Goal: Contribute content: Contribute content

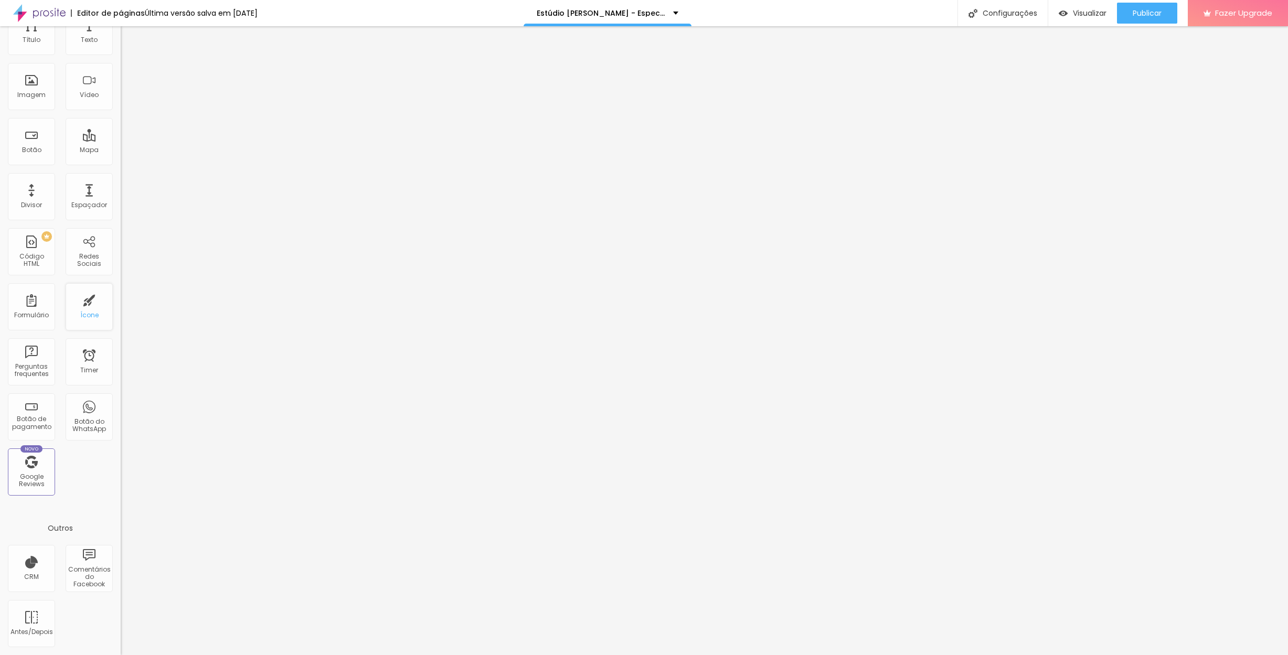
scroll to position [55, 0]
click at [30, 94] on div "Imagem" at bounding box center [31, 94] width 28 height 7
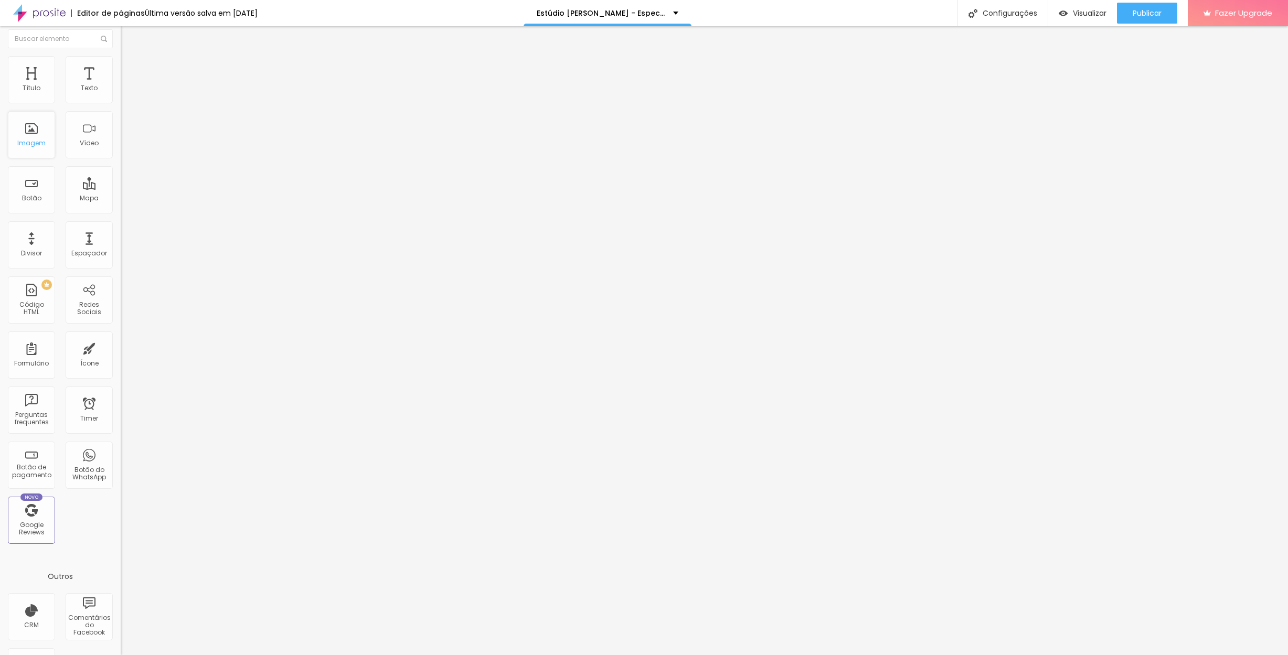
click at [22, 140] on div "Imagem" at bounding box center [31, 134] width 47 height 47
click at [36, 143] on div "Imagem" at bounding box center [31, 139] width 47 height 47
click at [29, 143] on div "Imagem" at bounding box center [31, 139] width 47 height 47
click at [39, 156] on div "Imagem" at bounding box center [31, 139] width 47 height 47
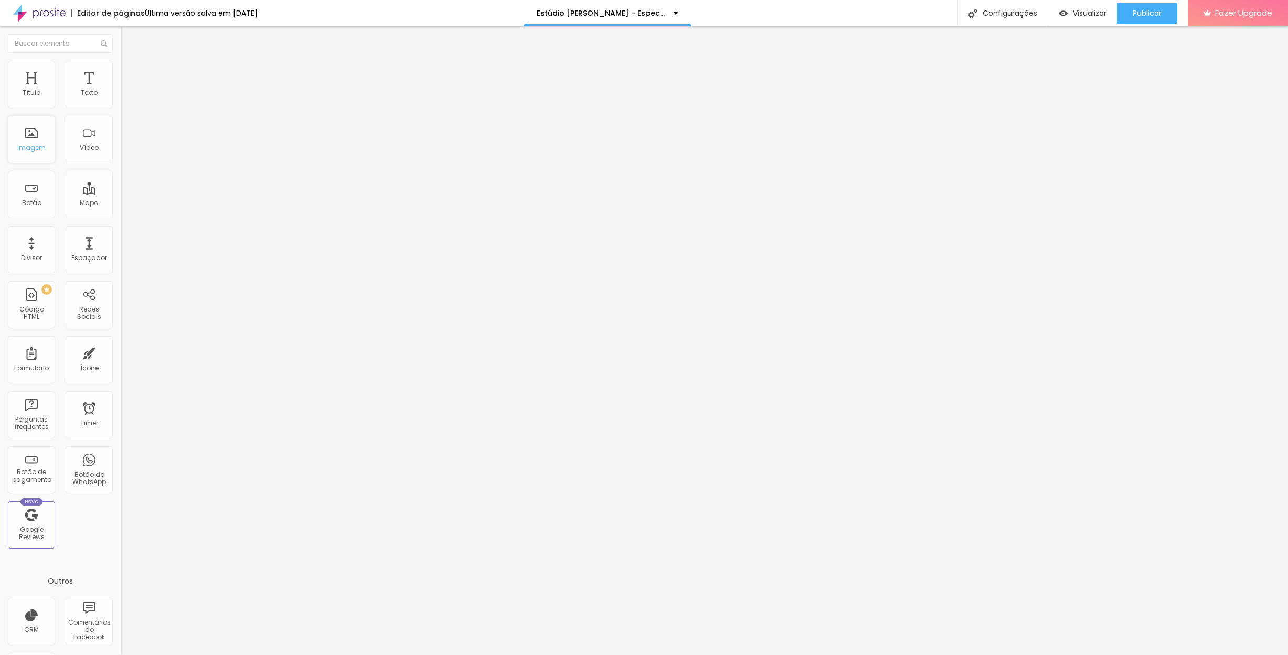
click at [39, 156] on div "Imagem" at bounding box center [31, 139] width 47 height 47
click at [94, 151] on div "Vídeo" at bounding box center [89, 147] width 19 height 7
click at [129, 35] on img "button" at bounding box center [133, 38] width 8 height 8
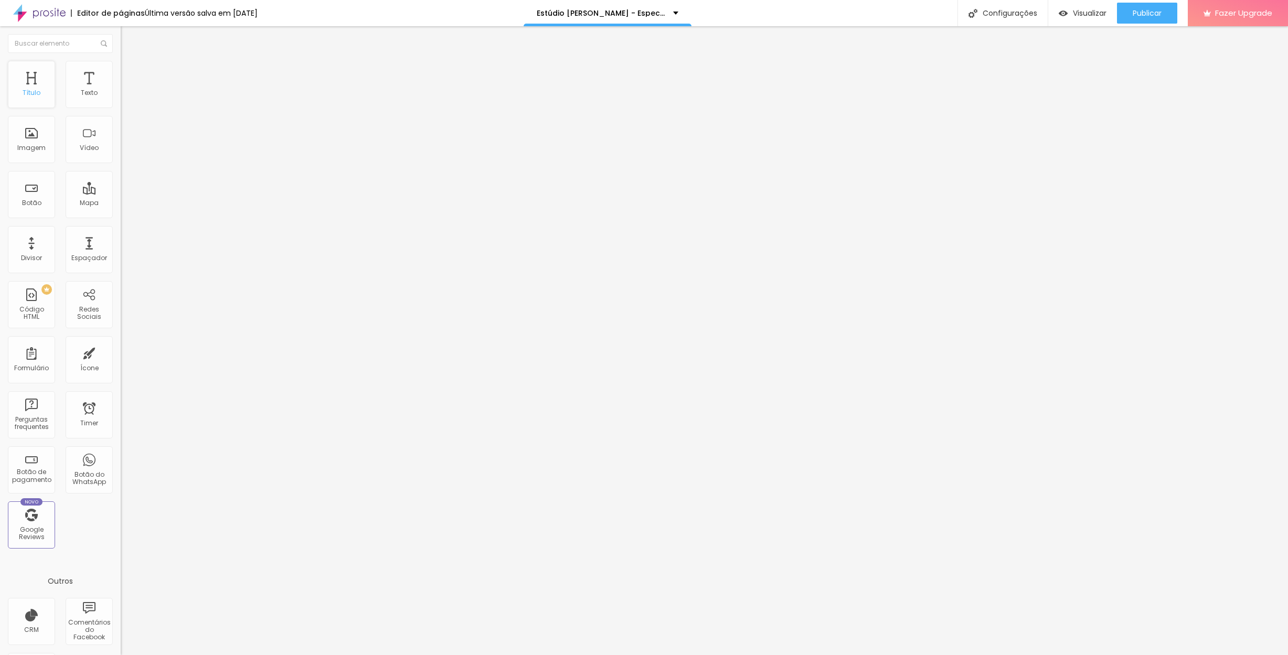
click at [39, 86] on div "Título" at bounding box center [31, 84] width 47 height 47
click at [37, 142] on div "Imagem" at bounding box center [31, 139] width 47 height 47
click at [90, 248] on div "Espaçador" at bounding box center [89, 249] width 47 height 47
click at [84, 191] on div "Mapa" at bounding box center [89, 194] width 47 height 47
click at [73, 47] on input "text" at bounding box center [60, 43] width 105 height 19
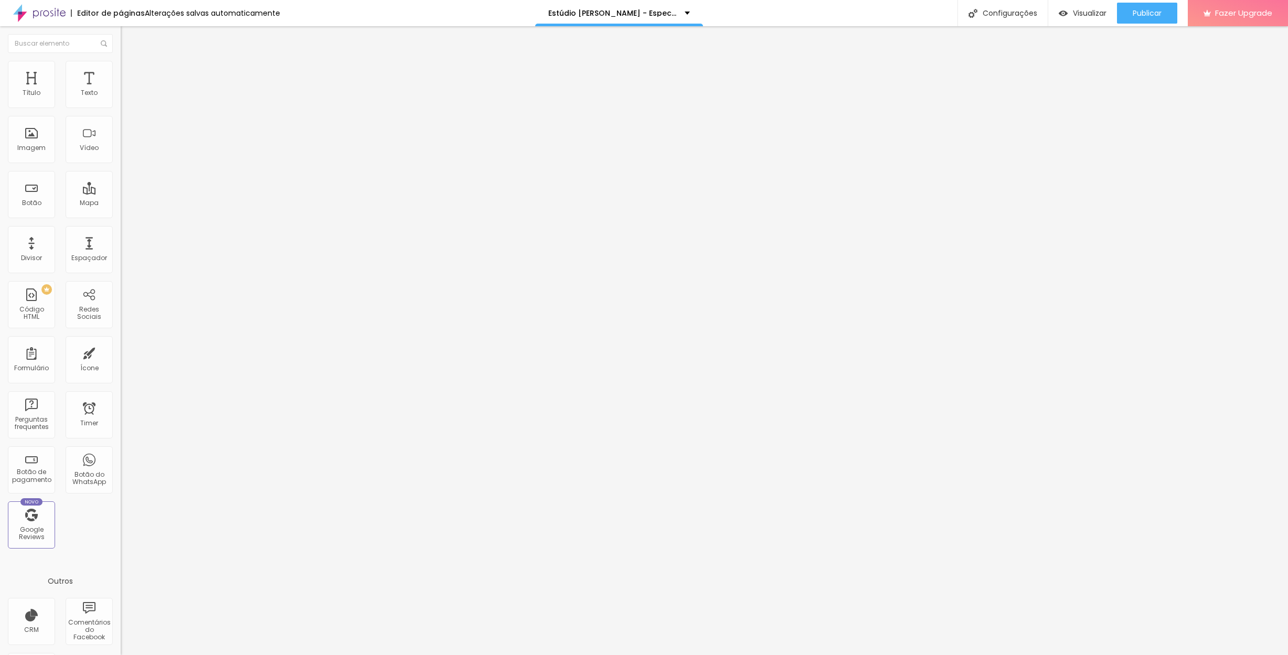
click at [121, 90] on span "Adicionar imagem" at bounding box center [155, 85] width 68 height 9
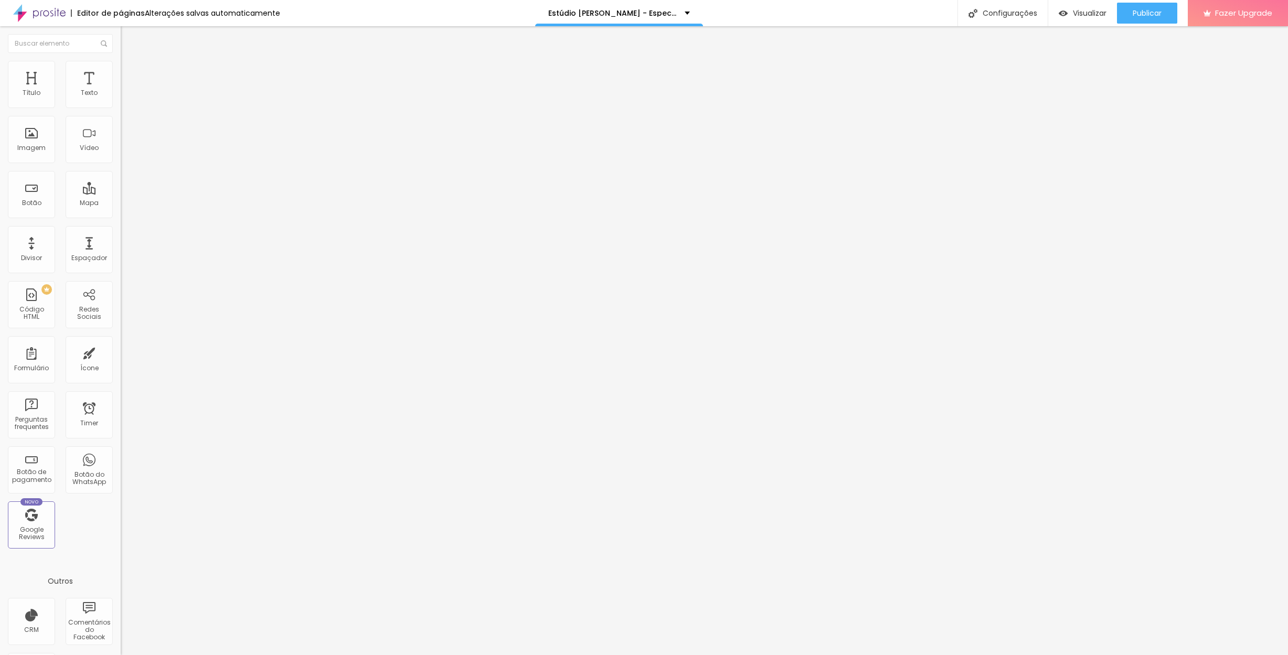
click at [129, 39] on div "Editar Imagem" at bounding box center [164, 38] width 70 height 8
click at [121, 69] on li "Estilo" at bounding box center [181, 66] width 121 height 10
click at [130, 74] on span "Avançado" at bounding box center [147, 78] width 35 height 9
click at [129, 37] on img "button" at bounding box center [133, 38] width 8 height 8
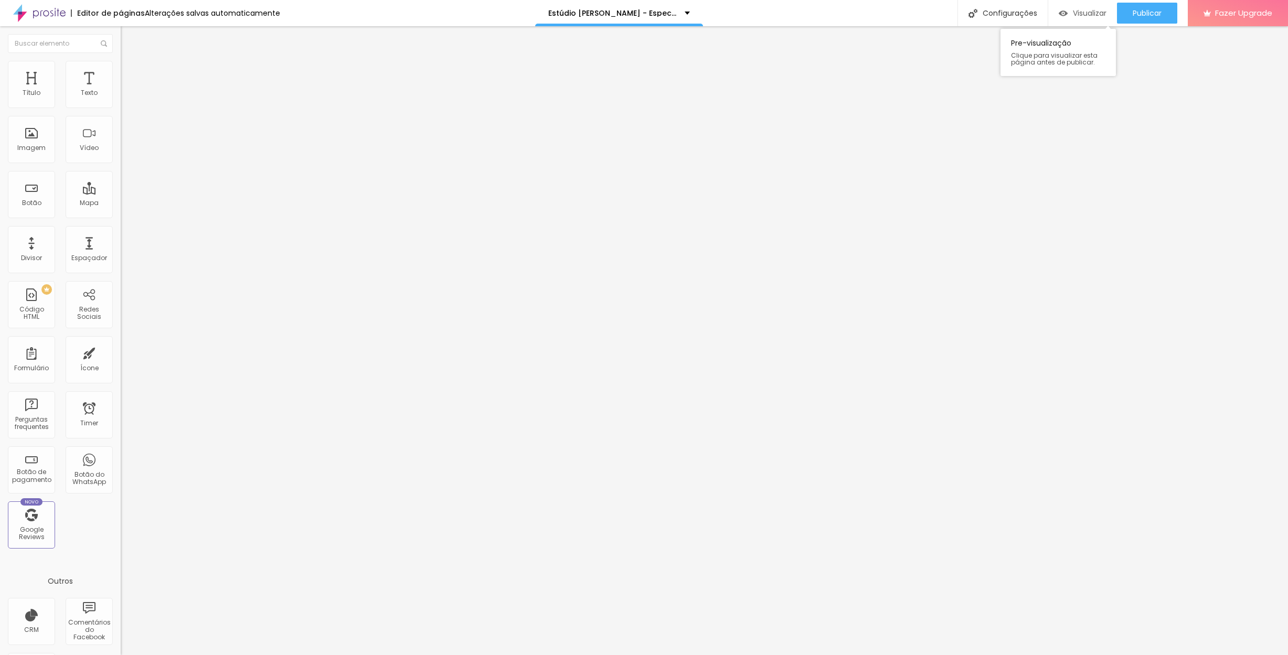
click at [1083, 12] on span "Visualizar" at bounding box center [1090, 13] width 34 height 8
click at [121, 66] on img at bounding box center [125, 65] width 9 height 9
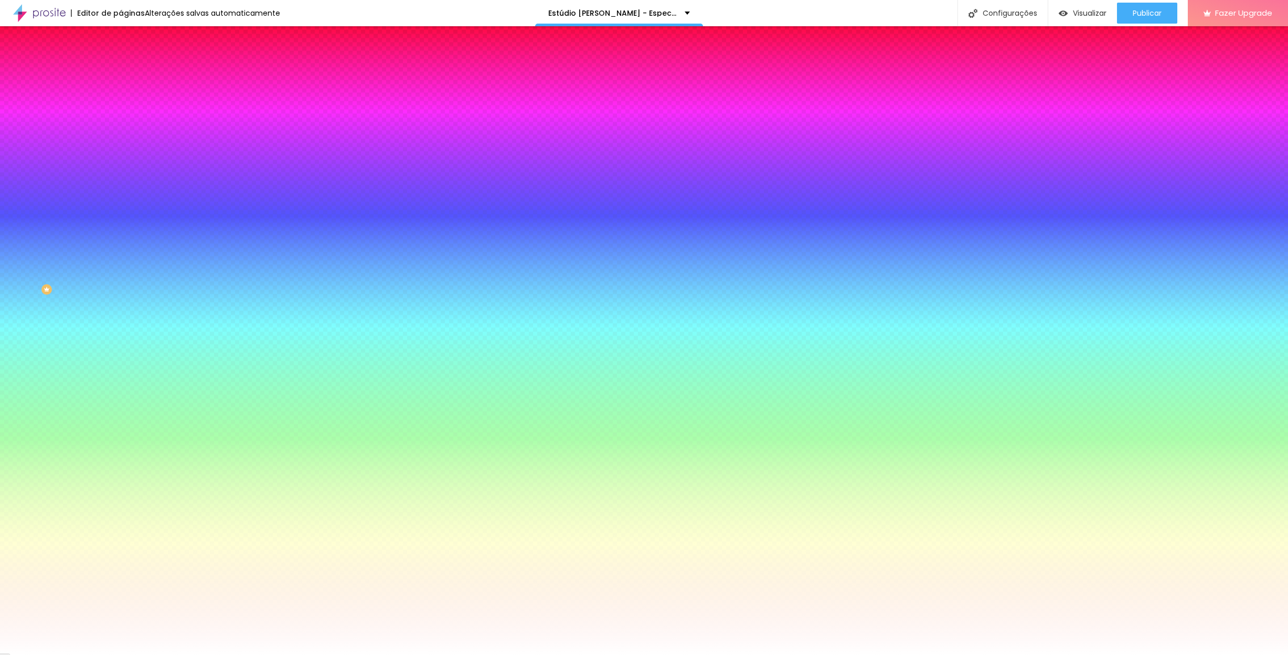
click at [121, 97] on span "Adicionar imagem" at bounding box center [155, 92] width 68 height 9
click at [129, 38] on img "button" at bounding box center [133, 38] width 8 height 8
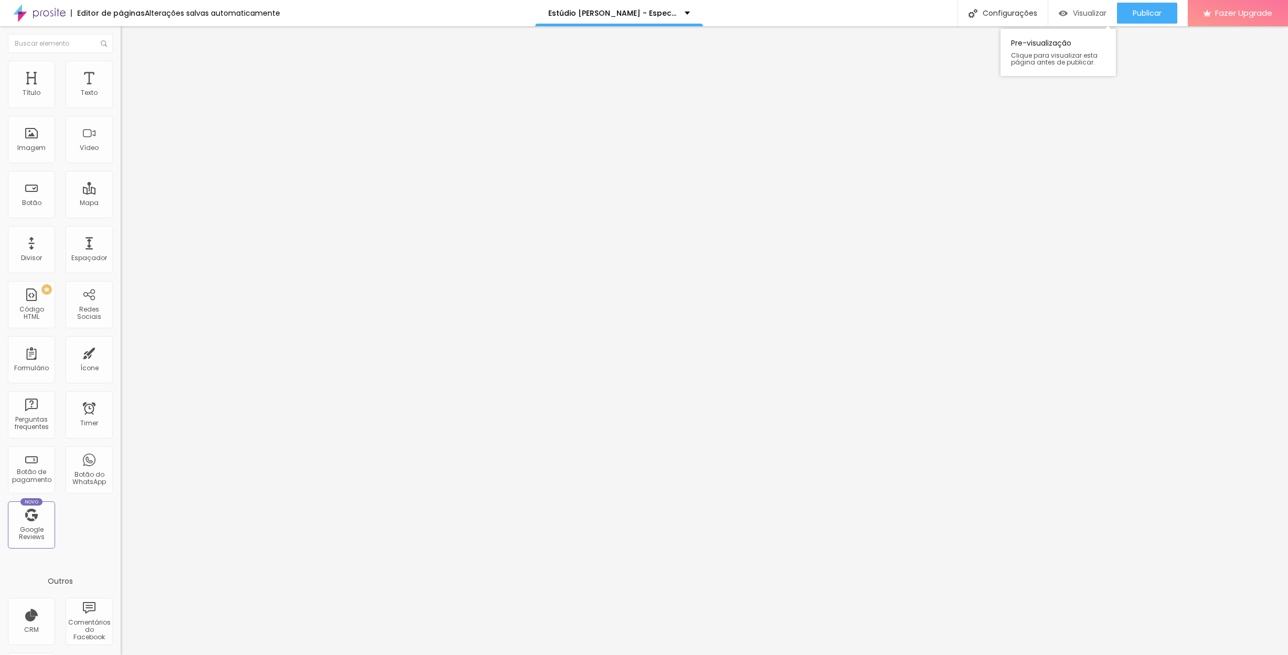
click at [1080, 13] on span "Visualizar" at bounding box center [1090, 13] width 34 height 8
click at [129, 40] on img "button" at bounding box center [133, 38] width 8 height 8
click at [121, 68] on li "Estilo" at bounding box center [181, 66] width 121 height 10
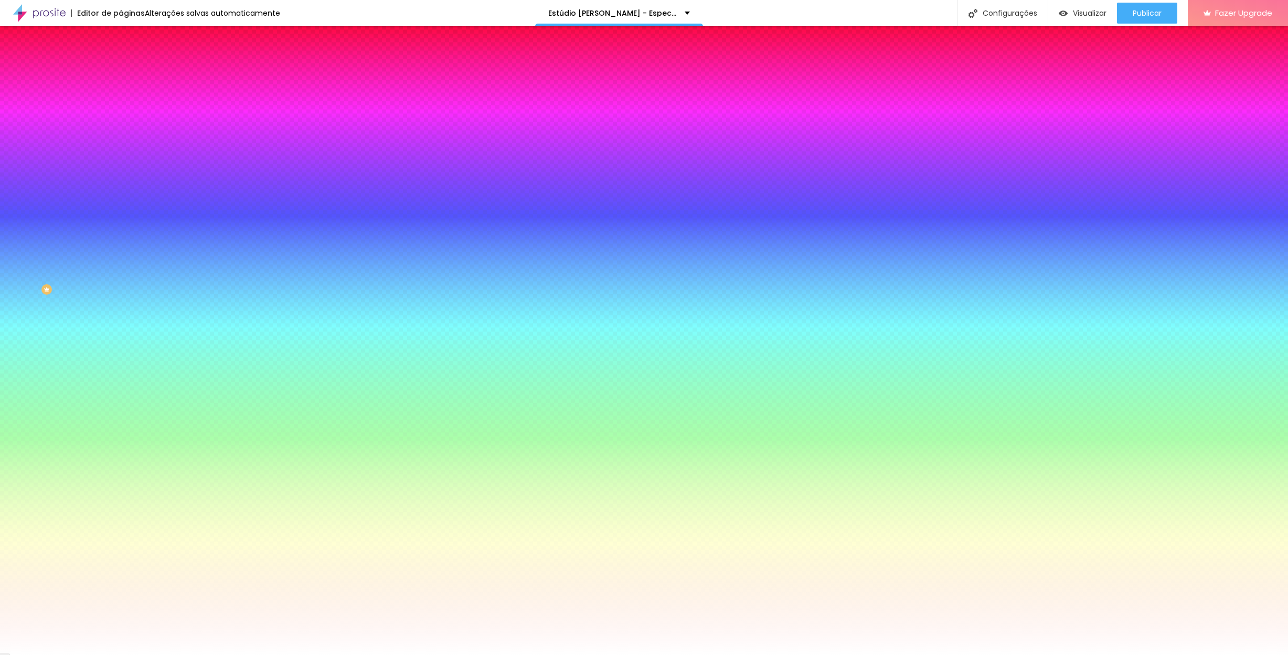
click at [121, 109] on span "Nenhum" at bounding box center [134, 104] width 27 height 9
click at [121, 71] on li "Avançado" at bounding box center [181, 76] width 121 height 10
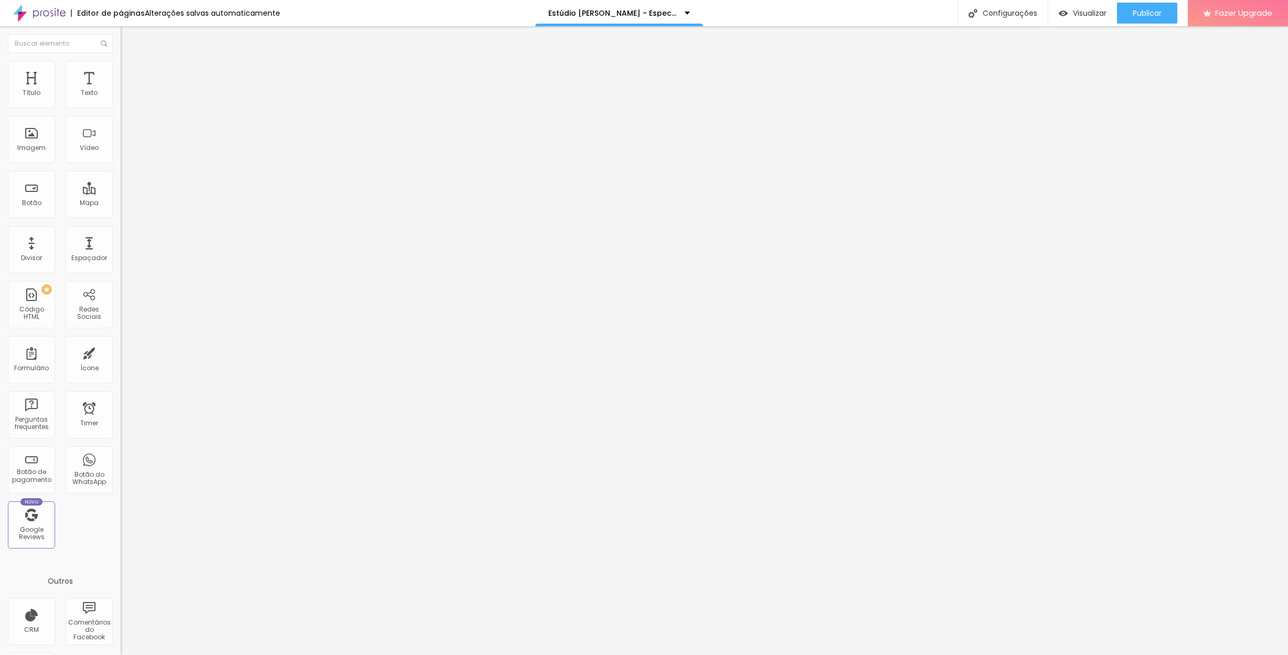
type input "13"
type input "23"
type input "65"
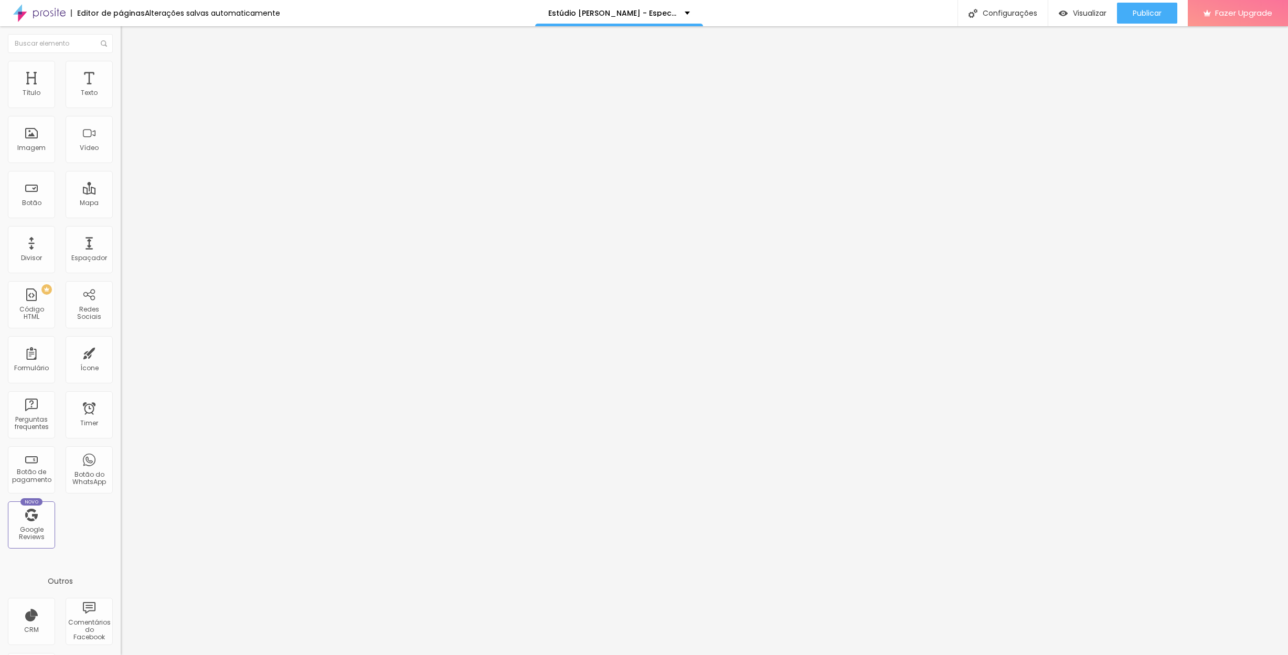
type input "65"
type input "108"
type input "134"
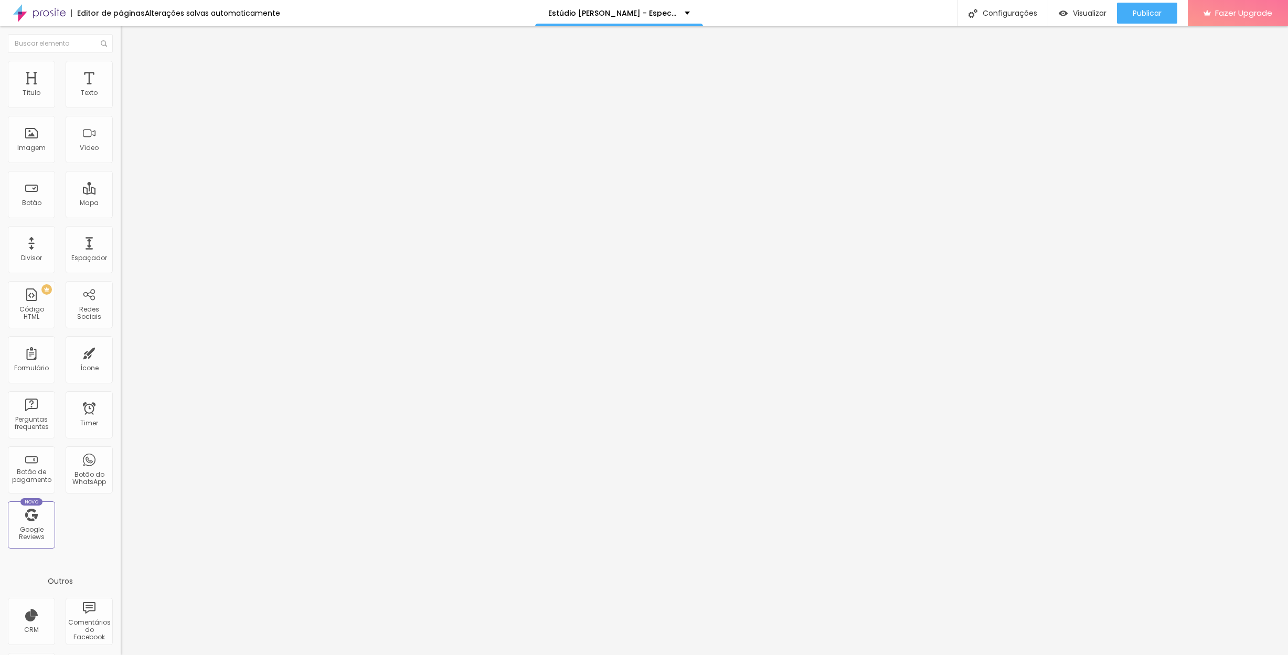
type input "160"
type input "165"
type input "171"
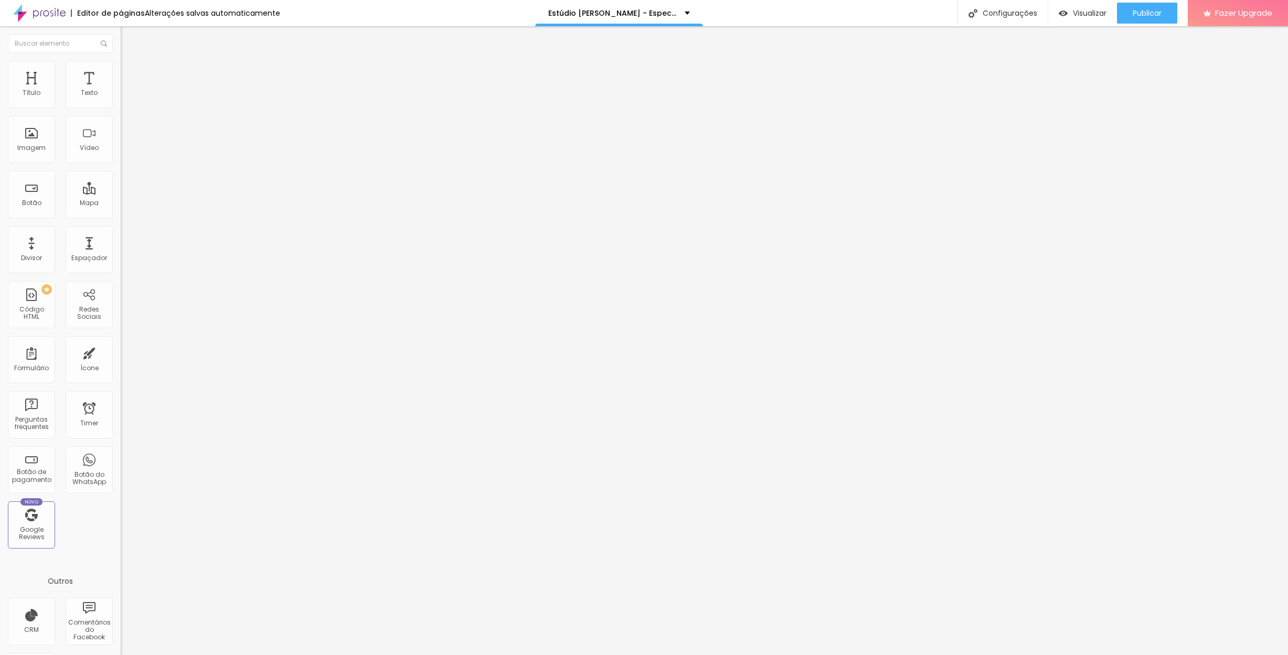
type input "171"
drag, startPoint x: 23, startPoint y: 126, endPoint x: 40, endPoint y: 126, distance: 17.8
click at [121, 352] on input "range" at bounding box center [155, 356] width 68 height 8
type input "181"
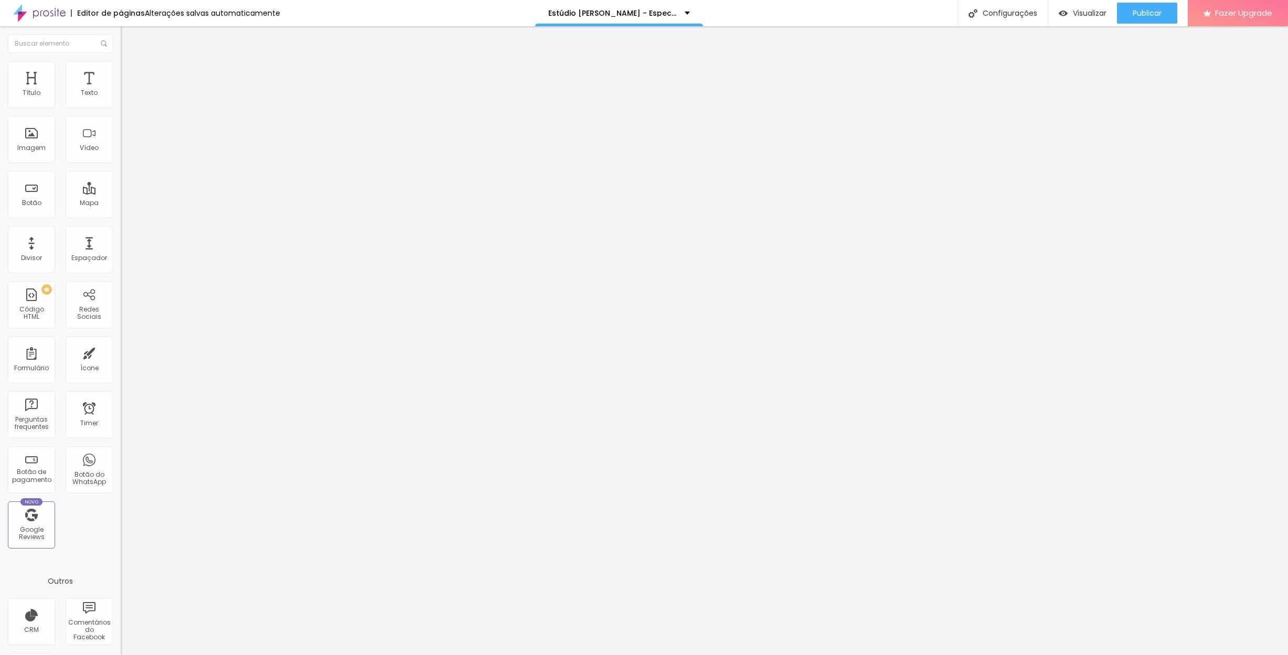
type input "192"
type input "197"
type input "223"
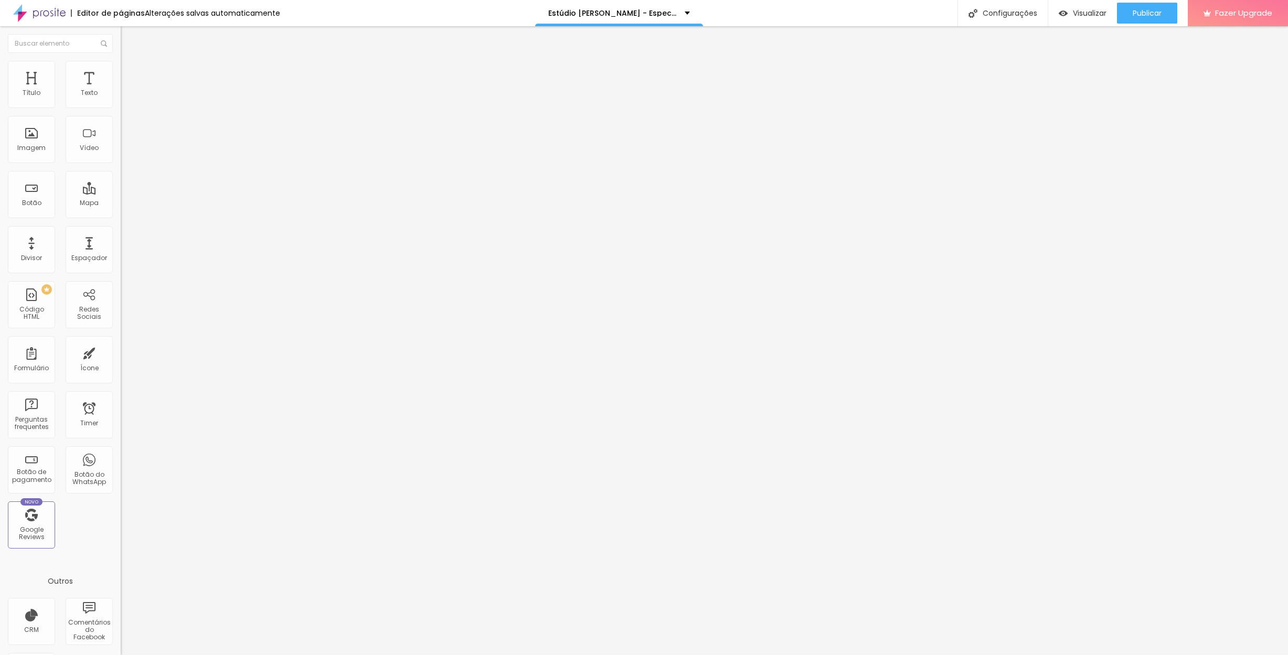
type input "223"
type input "234"
type input "260"
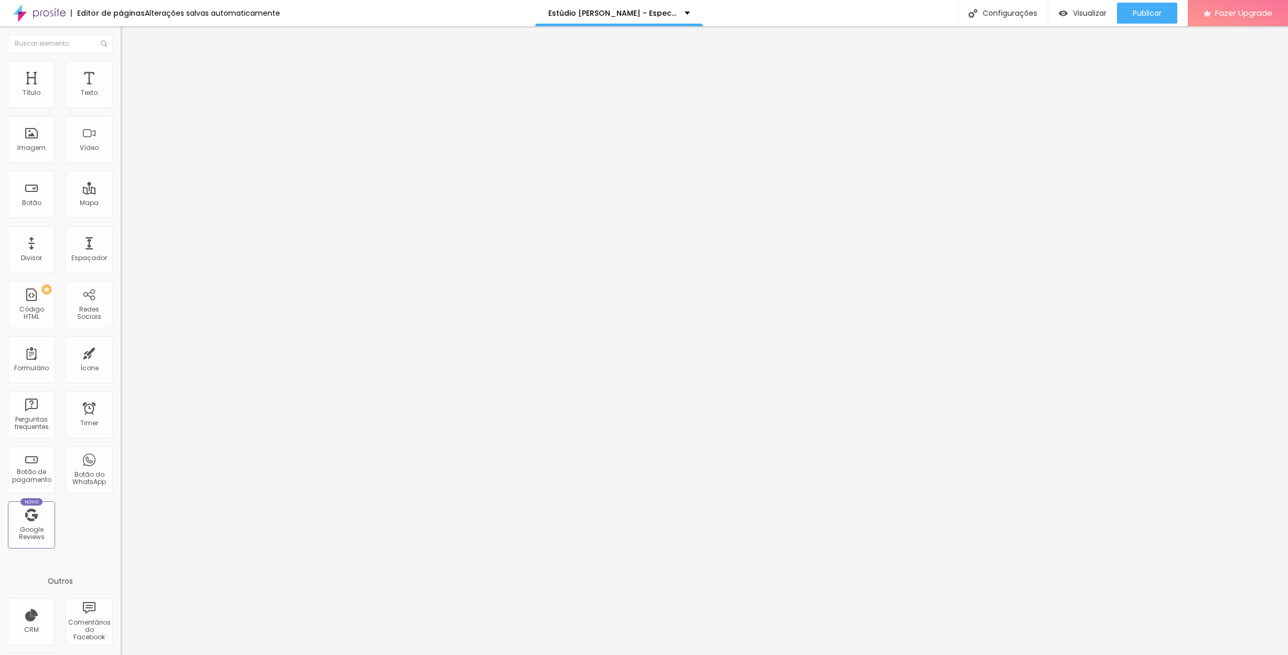
type input "297"
type input "302"
type input "318"
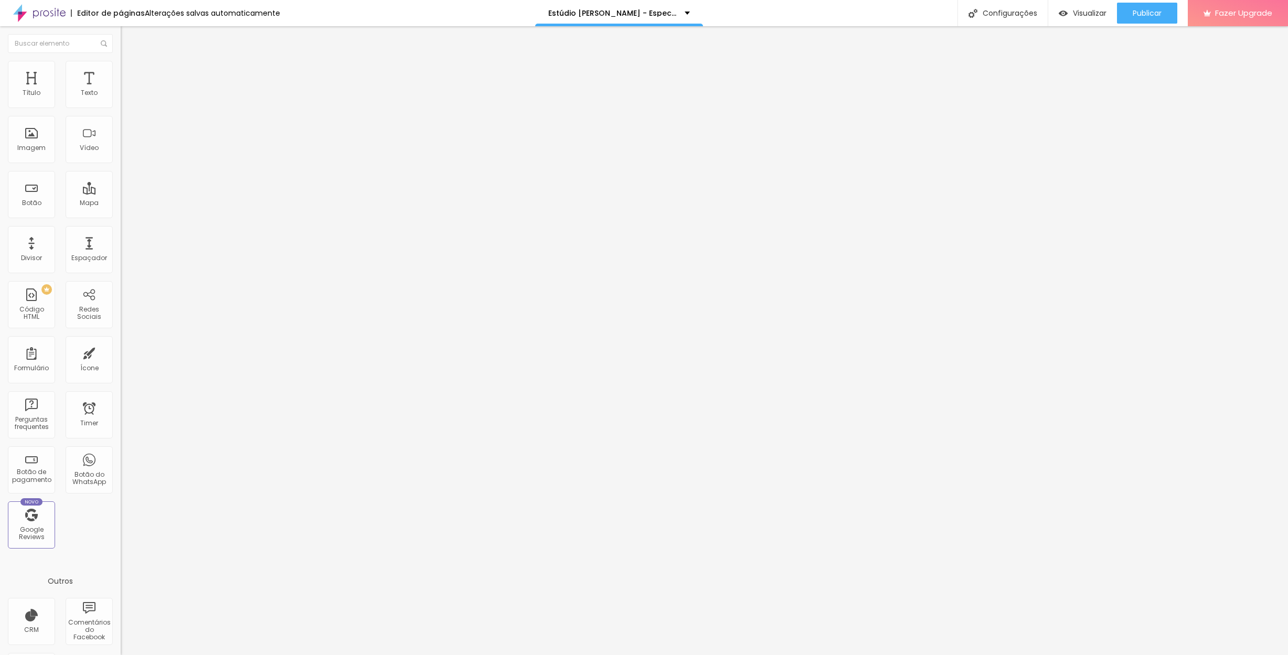
type input "318"
type input "324"
type input "329"
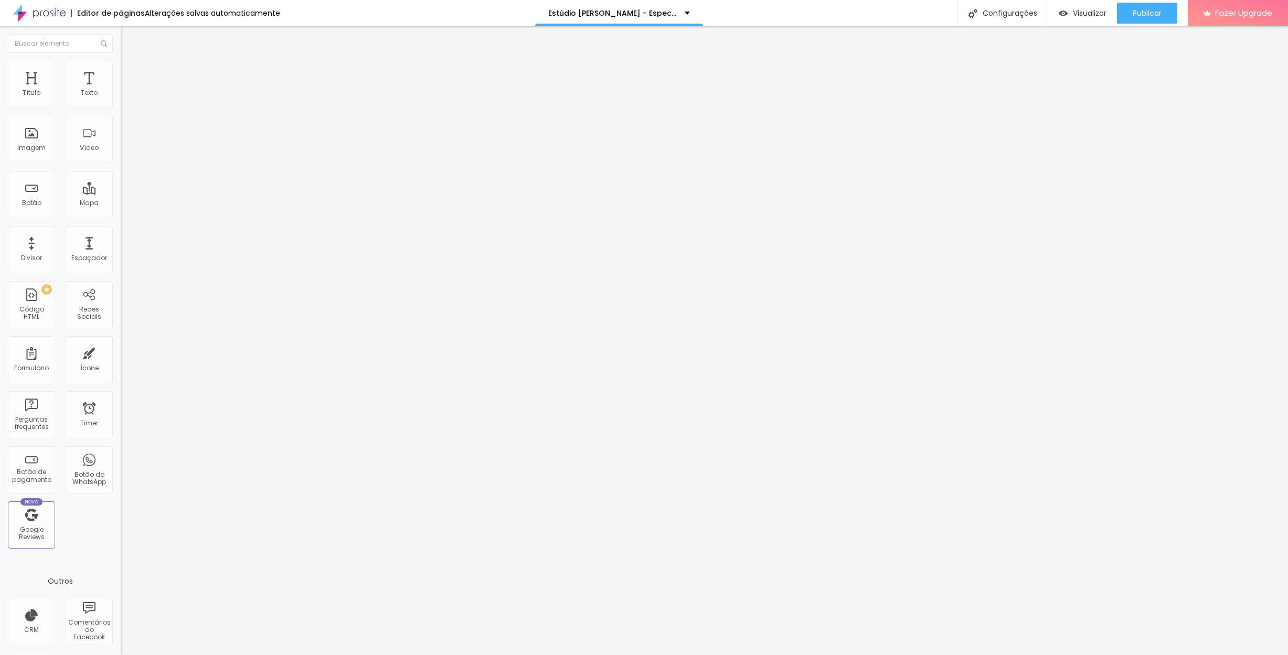
type input "334"
type input "339"
type input "345"
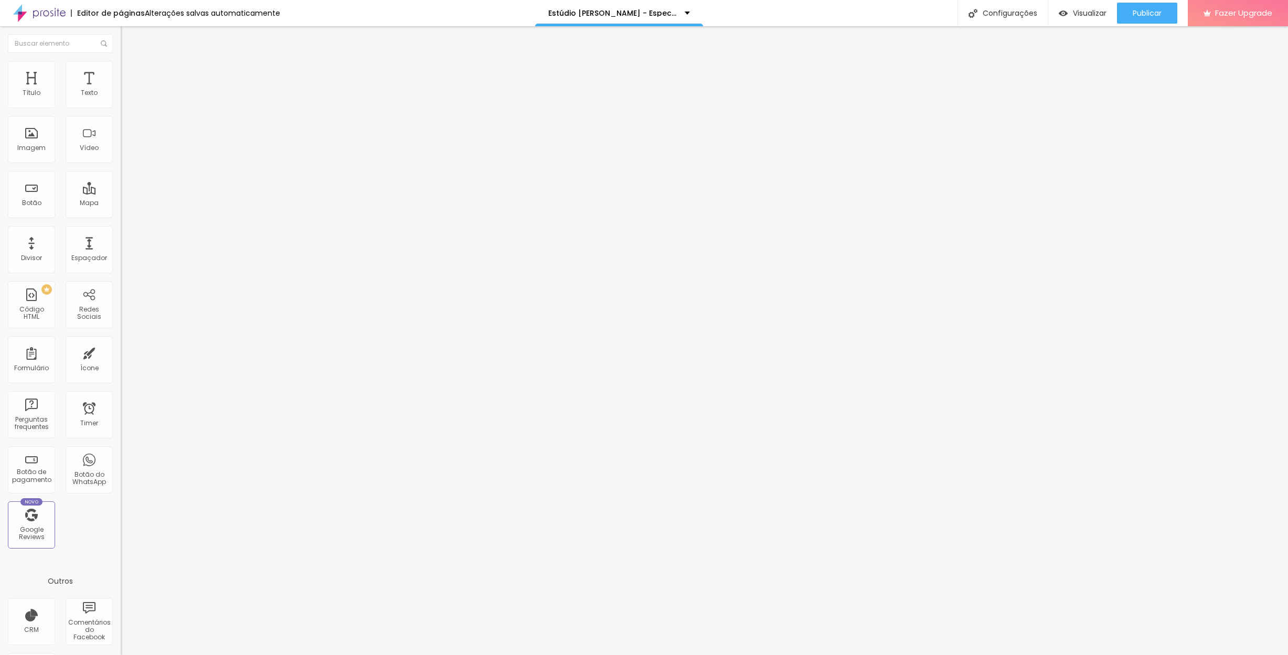
type input "345"
type input "350"
type input "355"
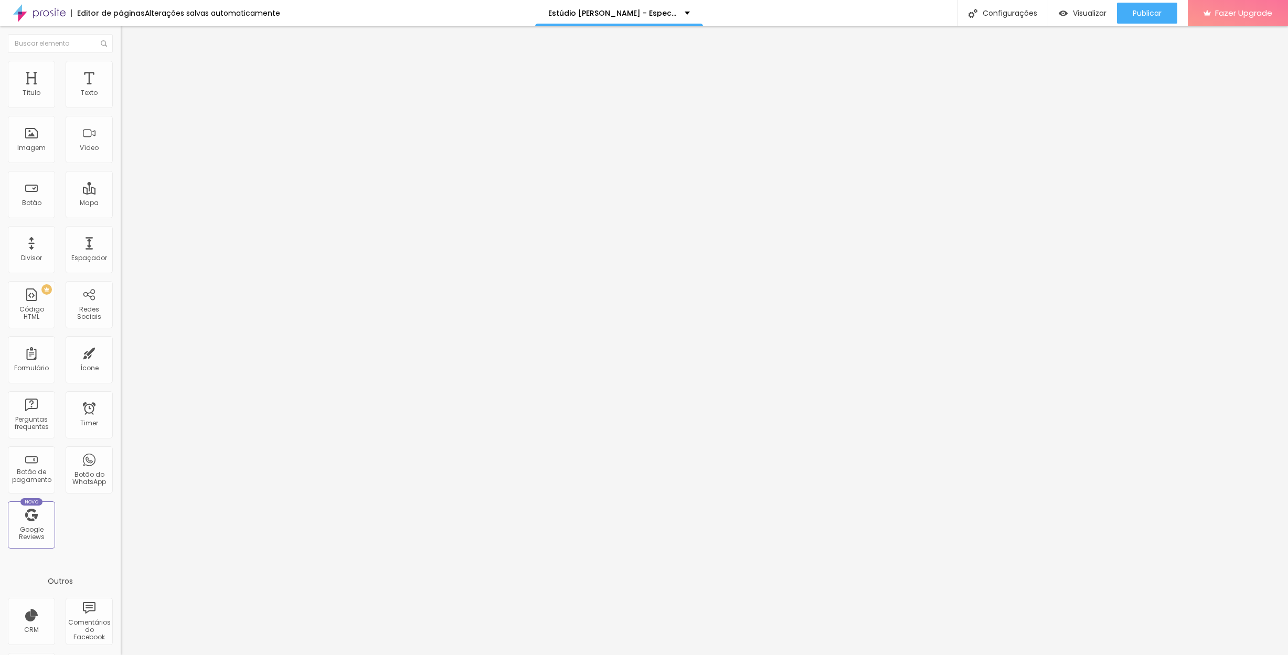
type input "360"
type input "366"
type input "371"
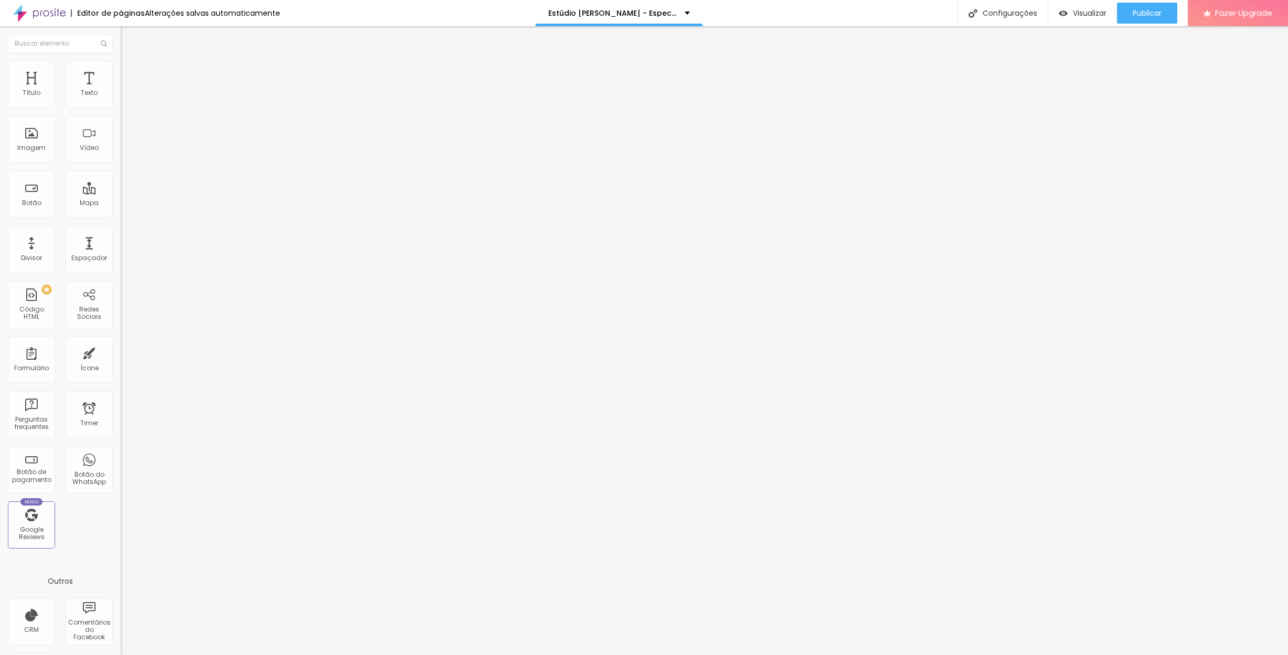
type input "371"
type input "376"
type input "382"
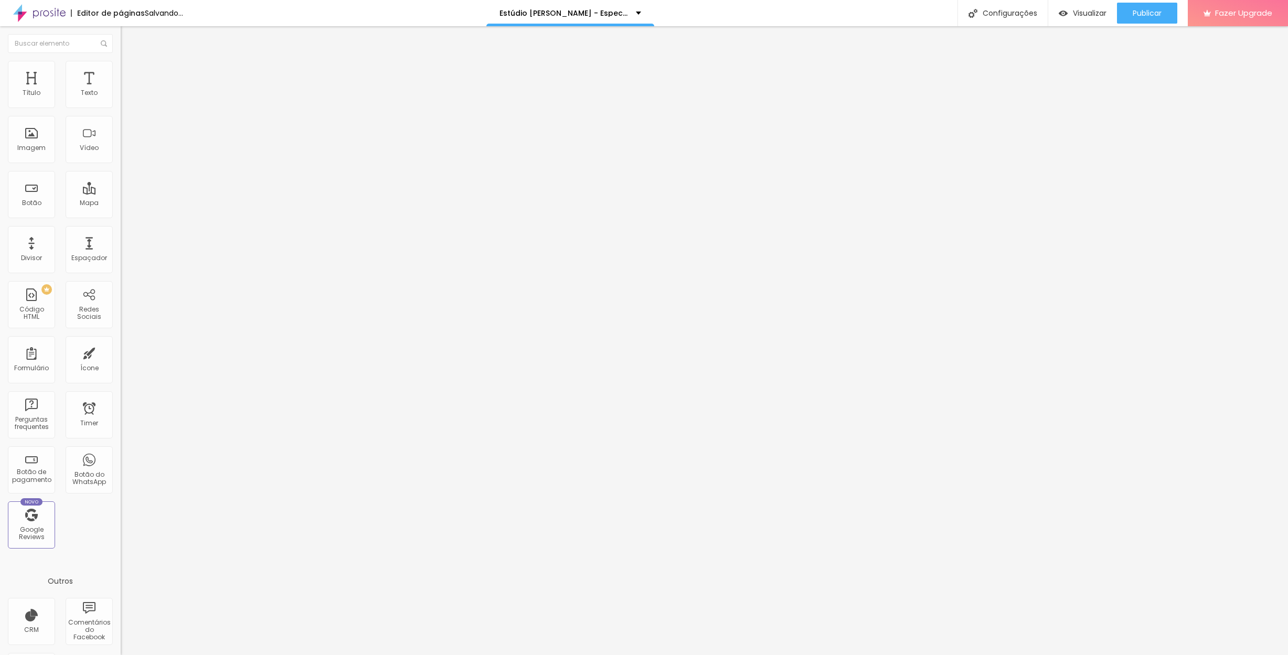
type input "387"
type input "392"
type input "397"
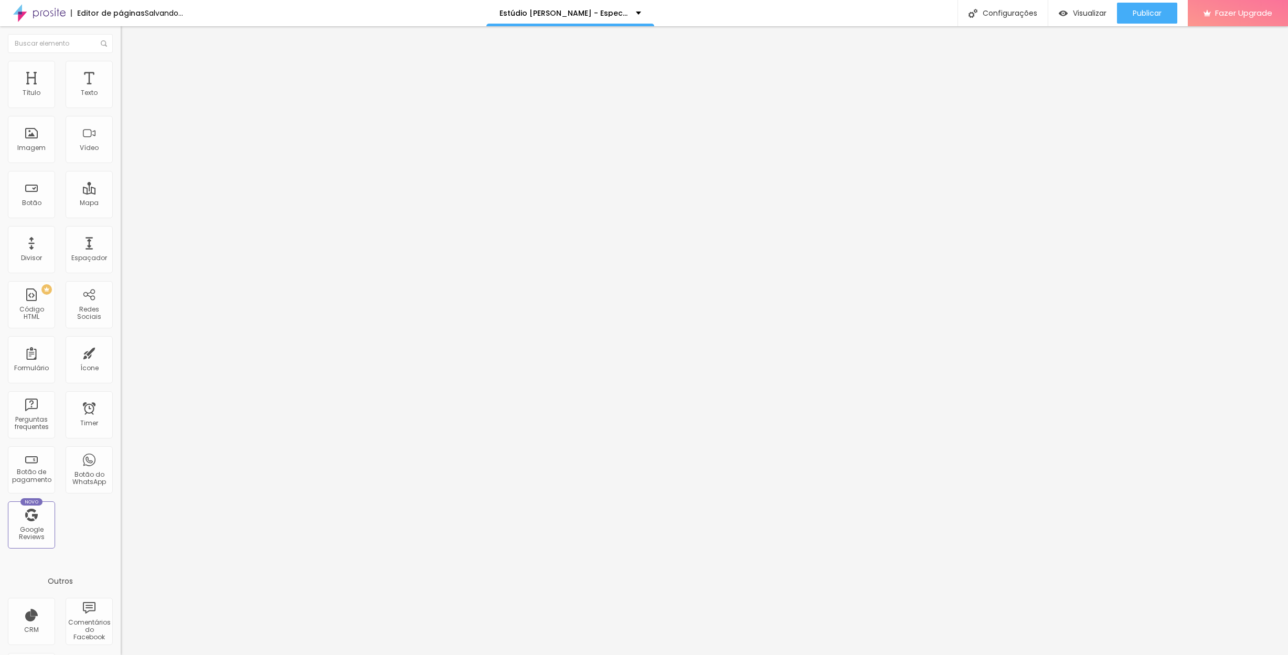
type input "397"
type input "418"
type input "424"
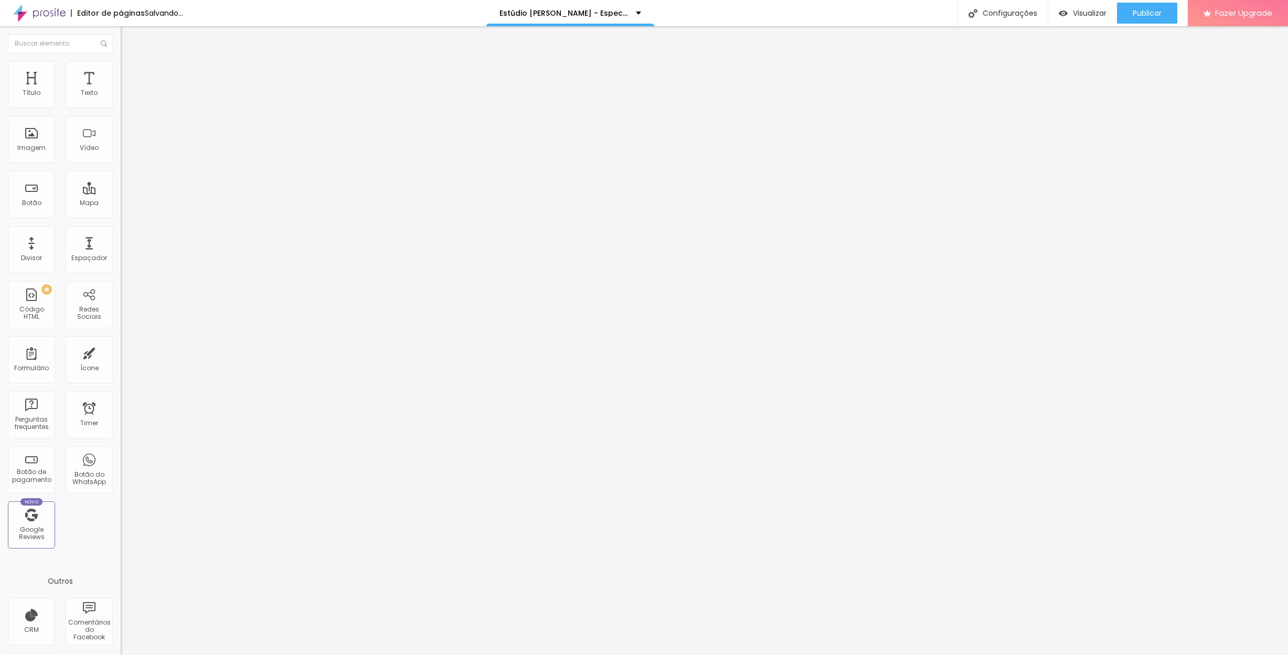
type input "429"
type input "434"
type input "439"
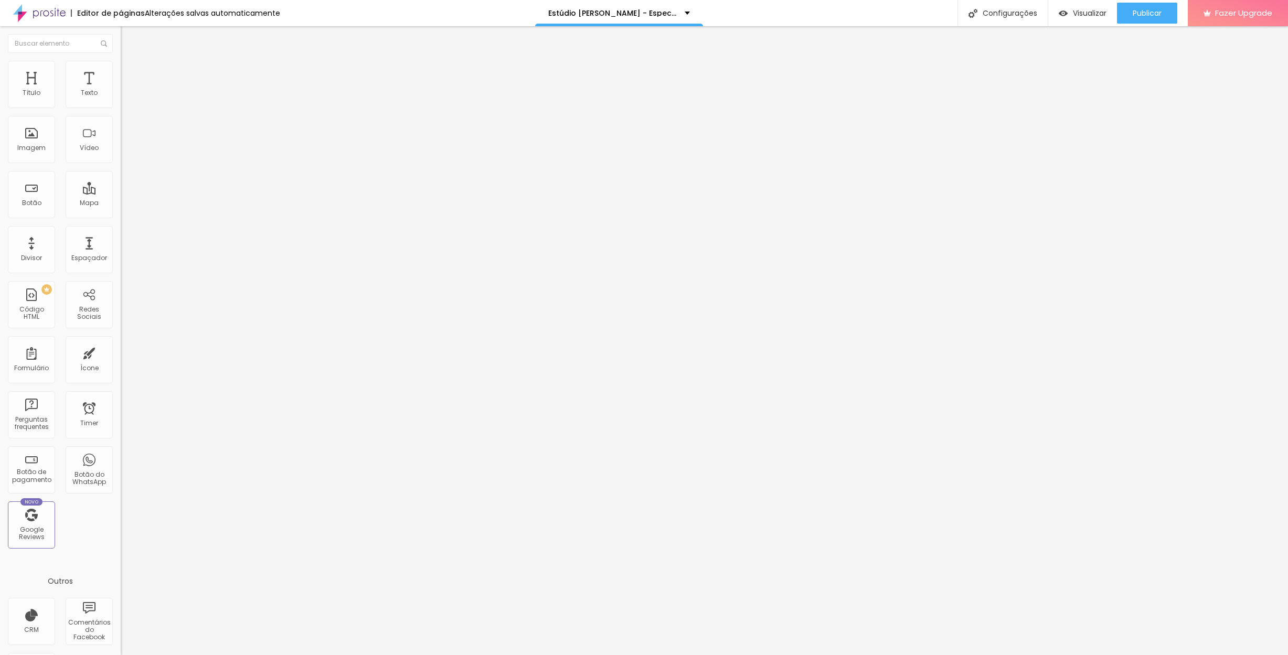
type input "439"
type input "445"
type input "450"
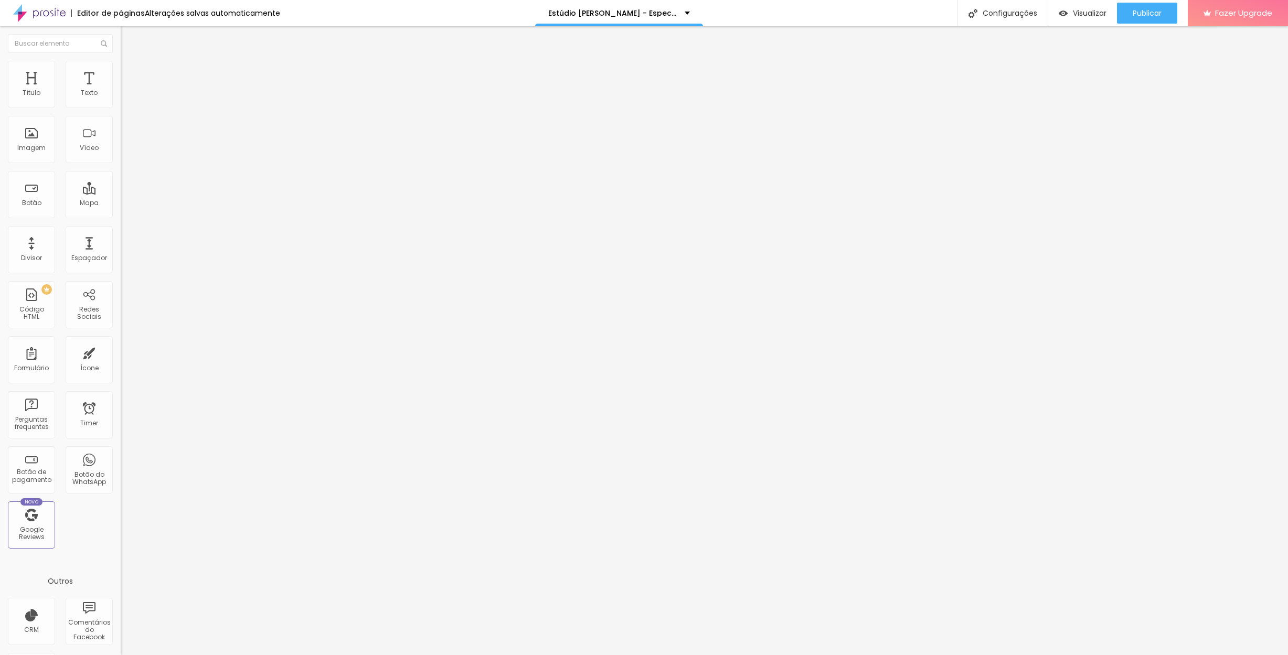
type input "455"
type input "461"
type input "466"
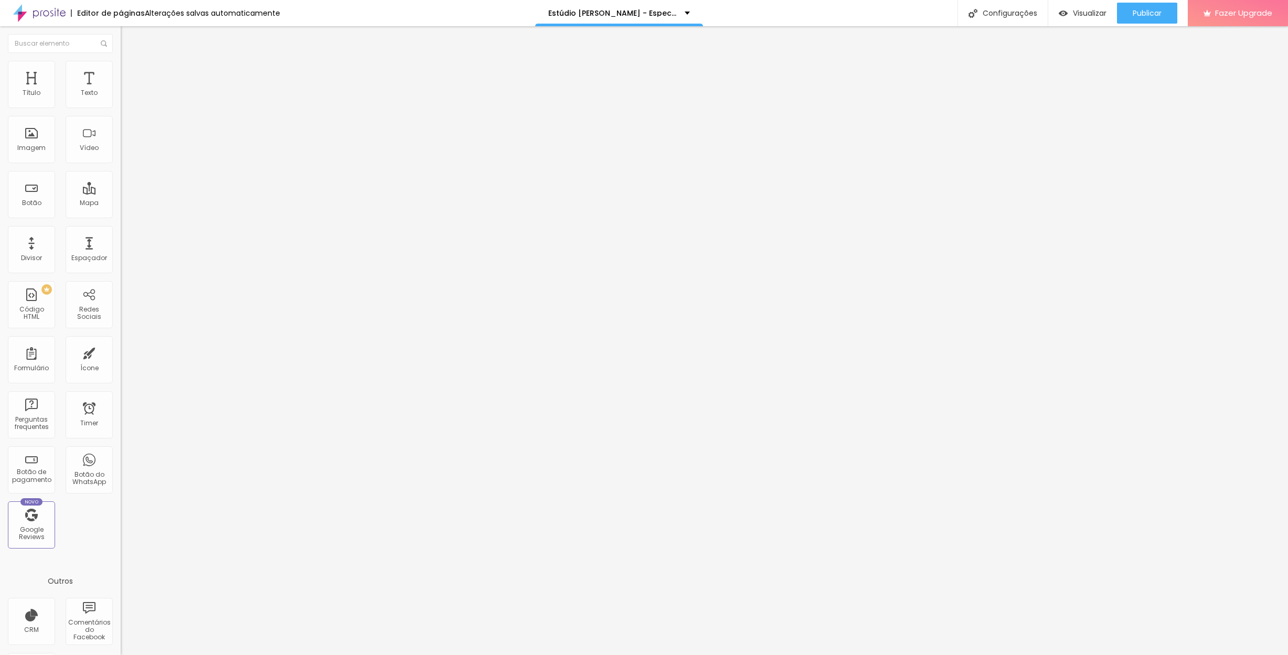
type input "466"
type input "471"
type input "476"
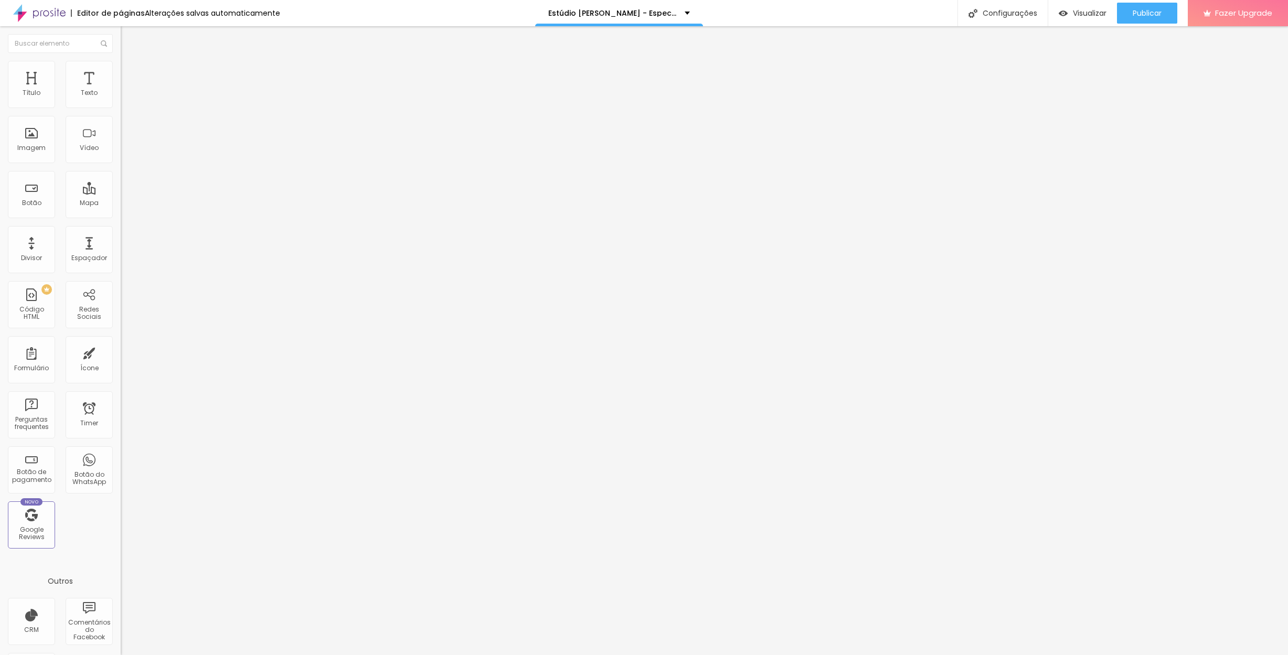
type input "482"
type input "487"
type input "492"
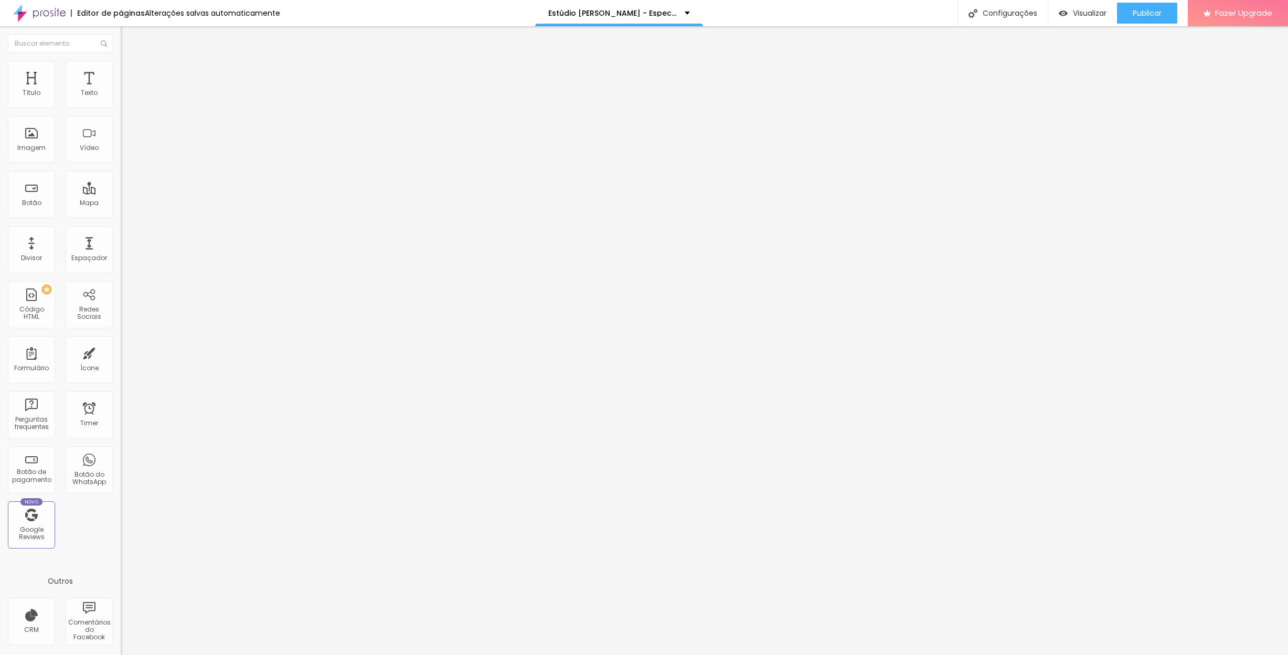
type input "492"
type input "497"
type input "500"
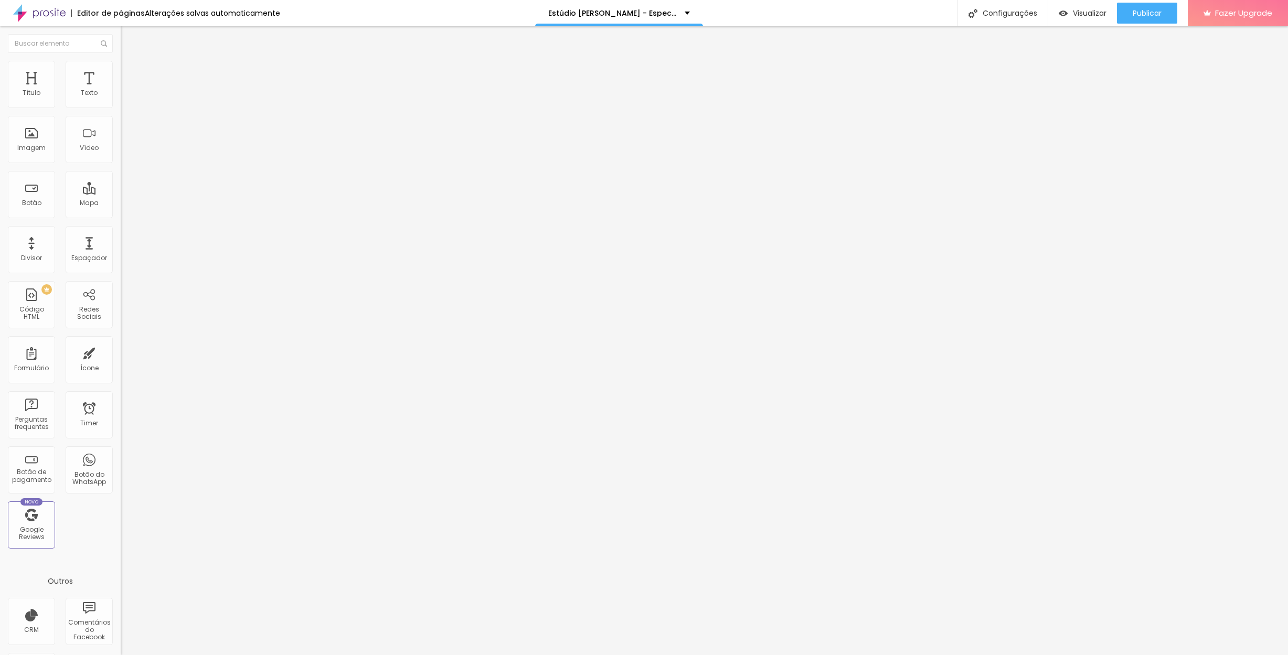
type input "495"
type input "497"
type input "498"
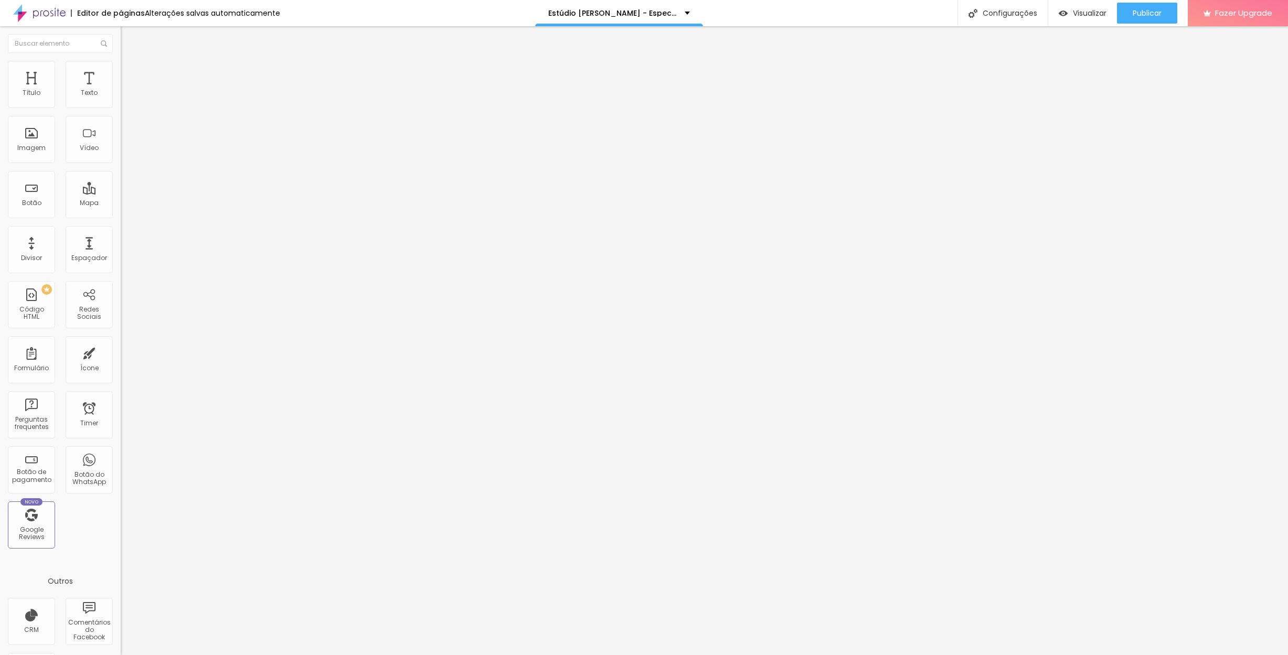
type input "498"
type input "495"
type input "491"
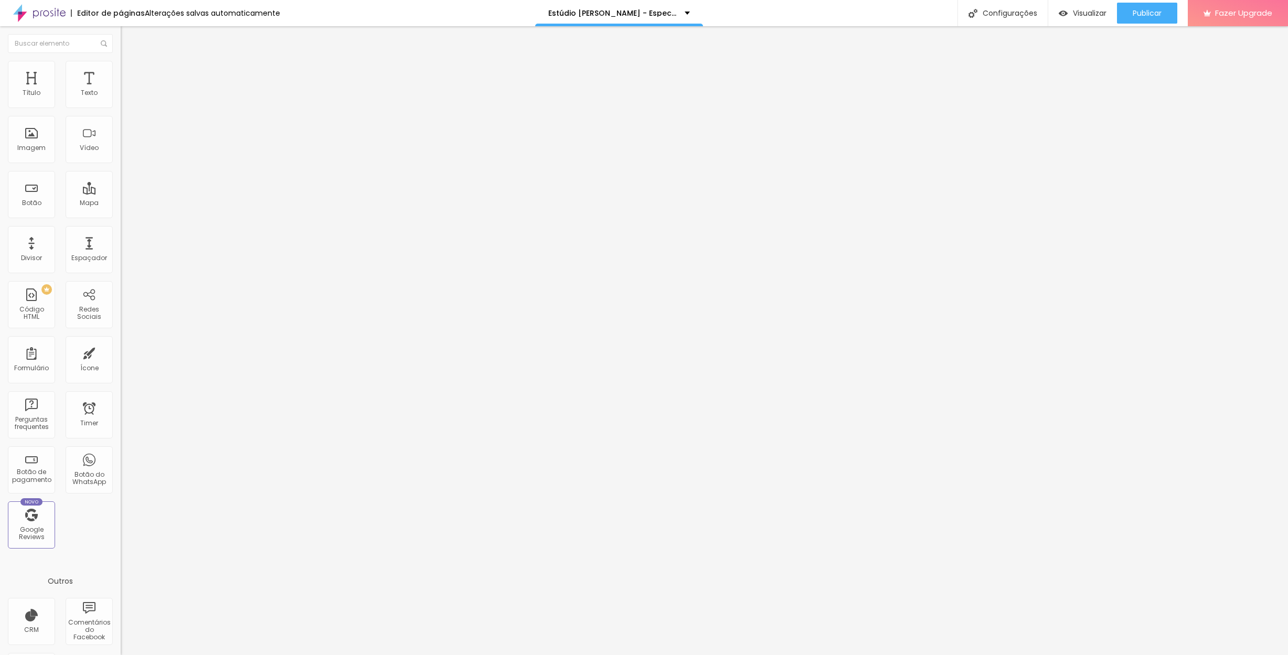
type input "487"
type input "482"
type input "476"
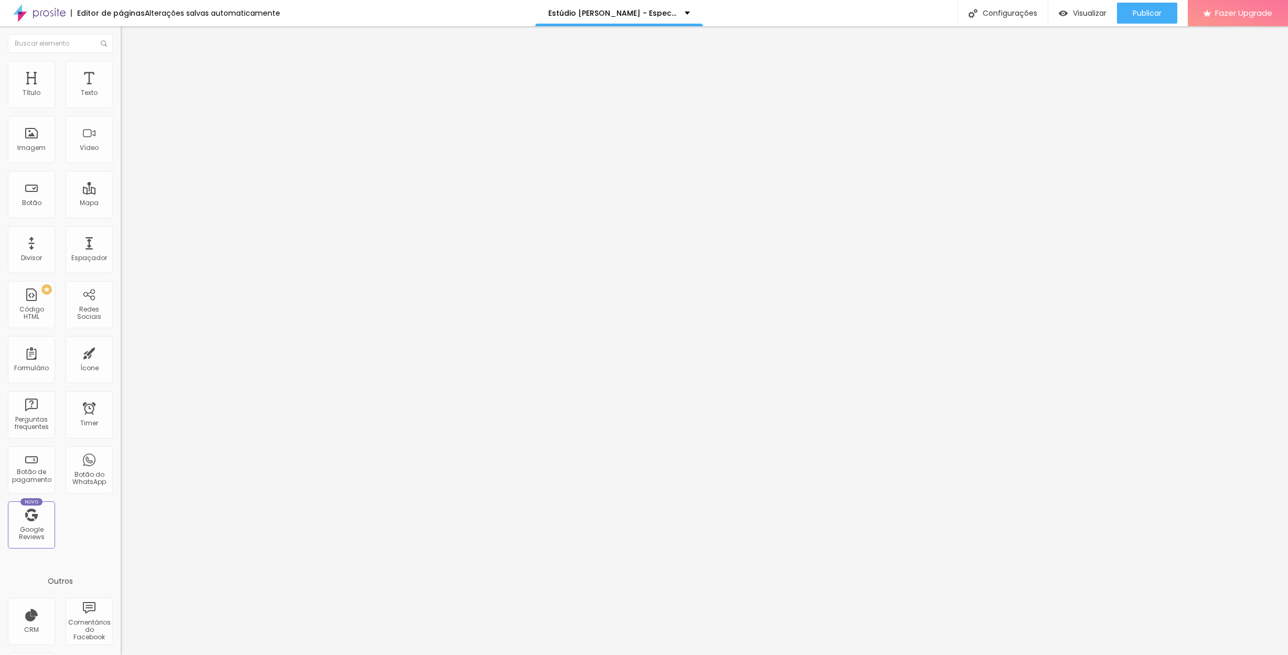
type input "476"
type input "471"
type input "466"
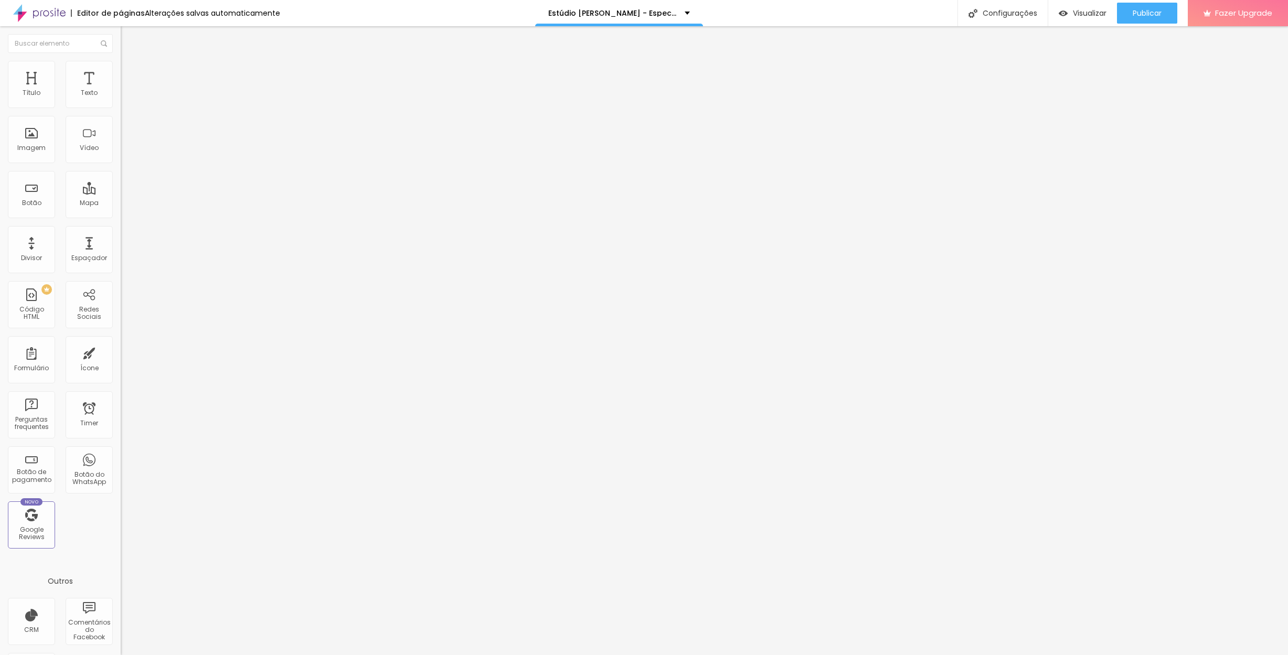
type input "461"
type input "455"
type input "450"
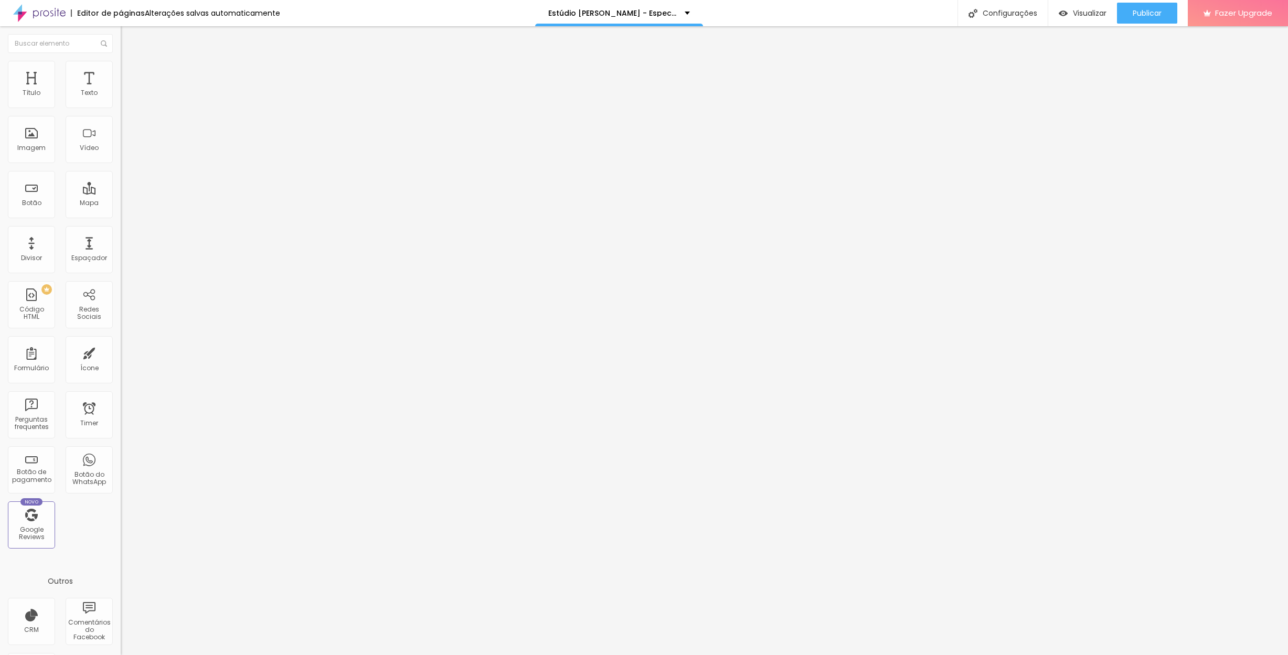
type input "450"
type input "445"
type input "439"
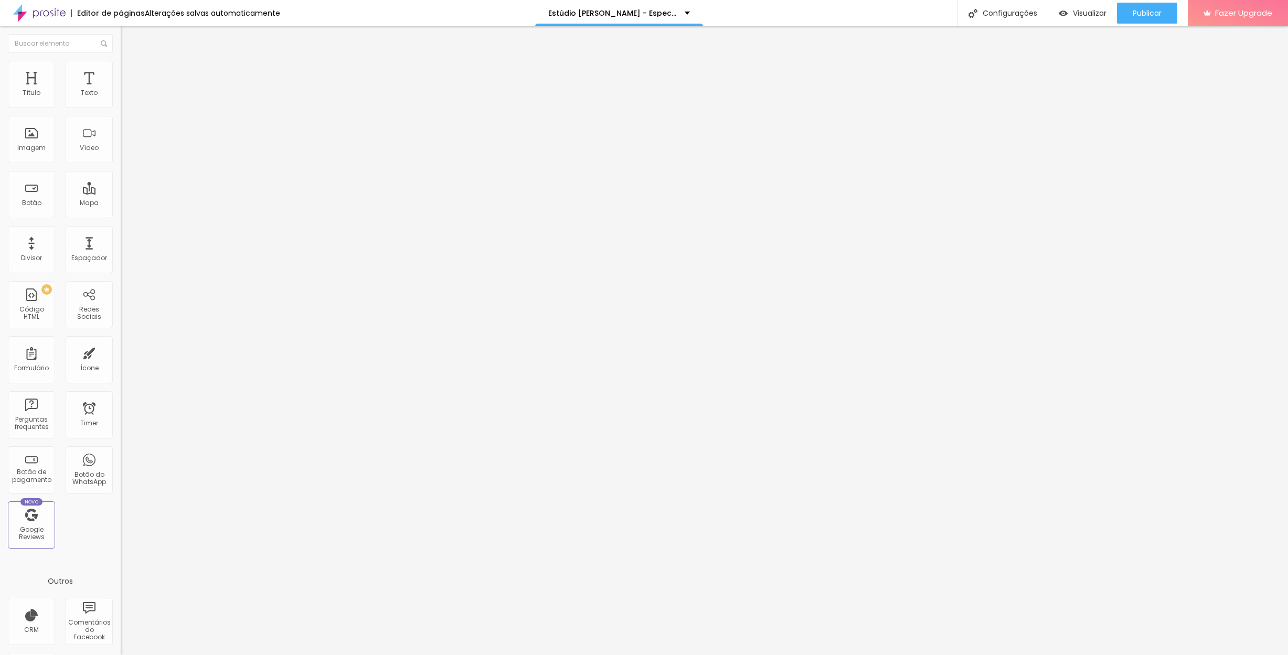
type input "445"
type input "450"
type input "455"
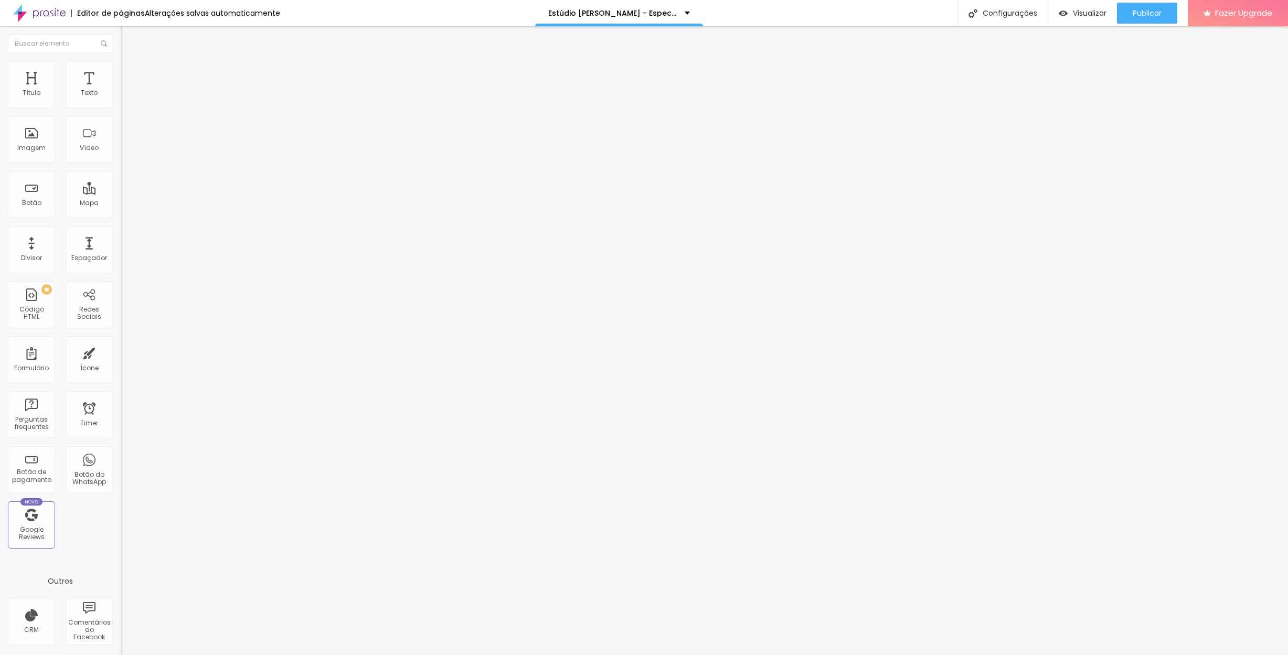
type input "455"
type input "461"
type input "466"
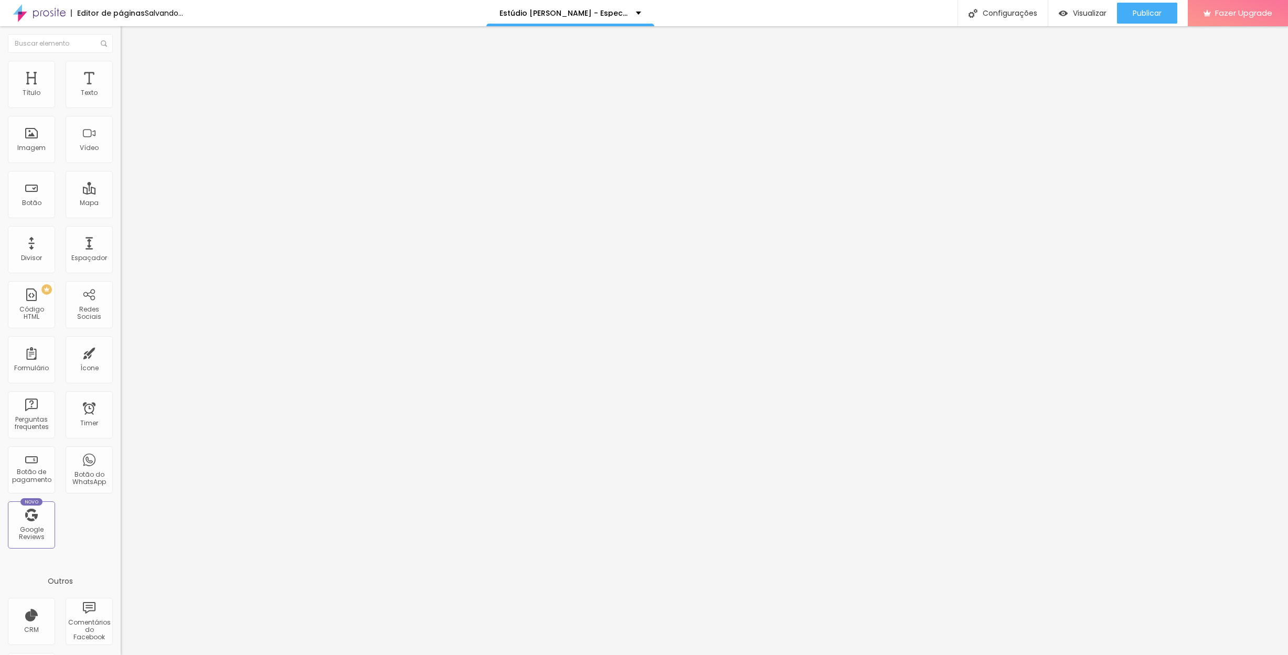
type input "471"
type input "476"
type input "482"
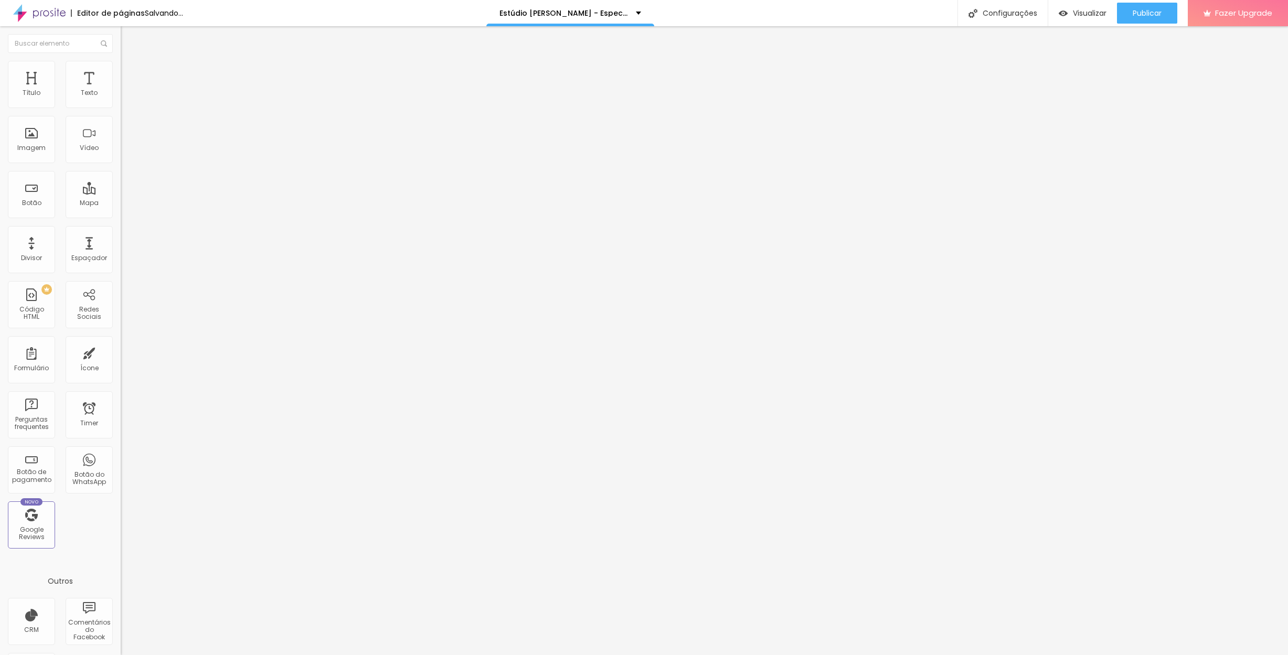
type input "482"
type input "487"
type input "492"
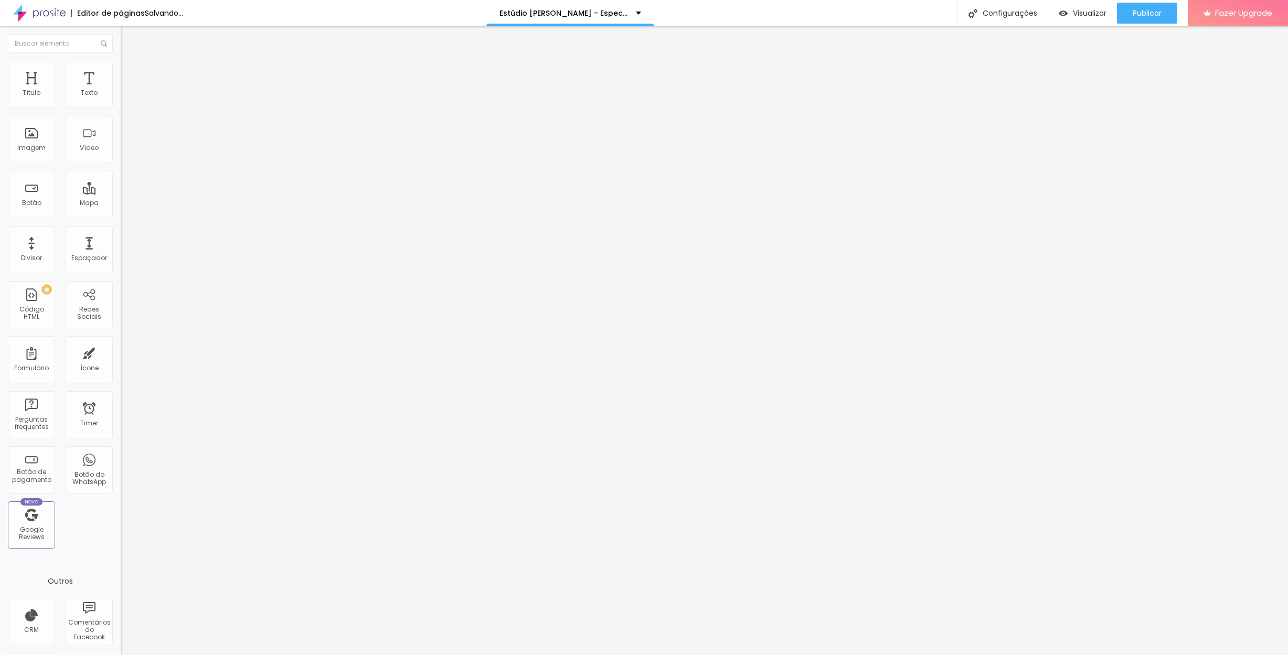
type input "497"
type input "500"
type input "497"
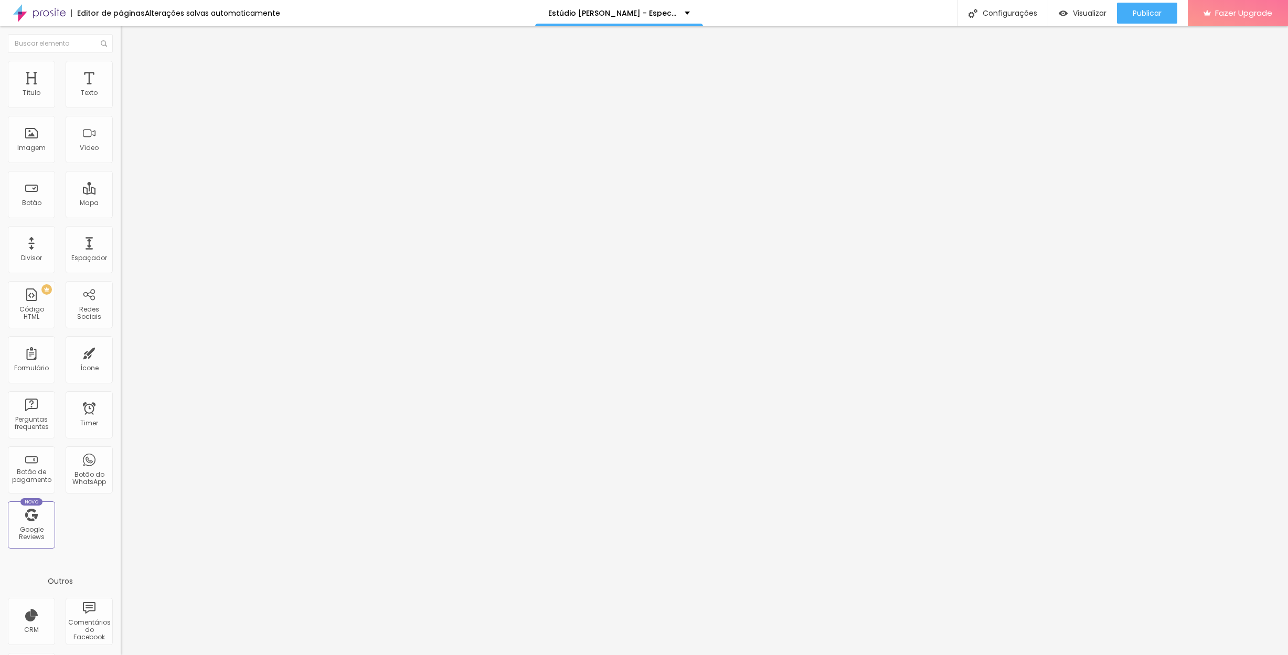
type input "497"
type input "492"
type input "487"
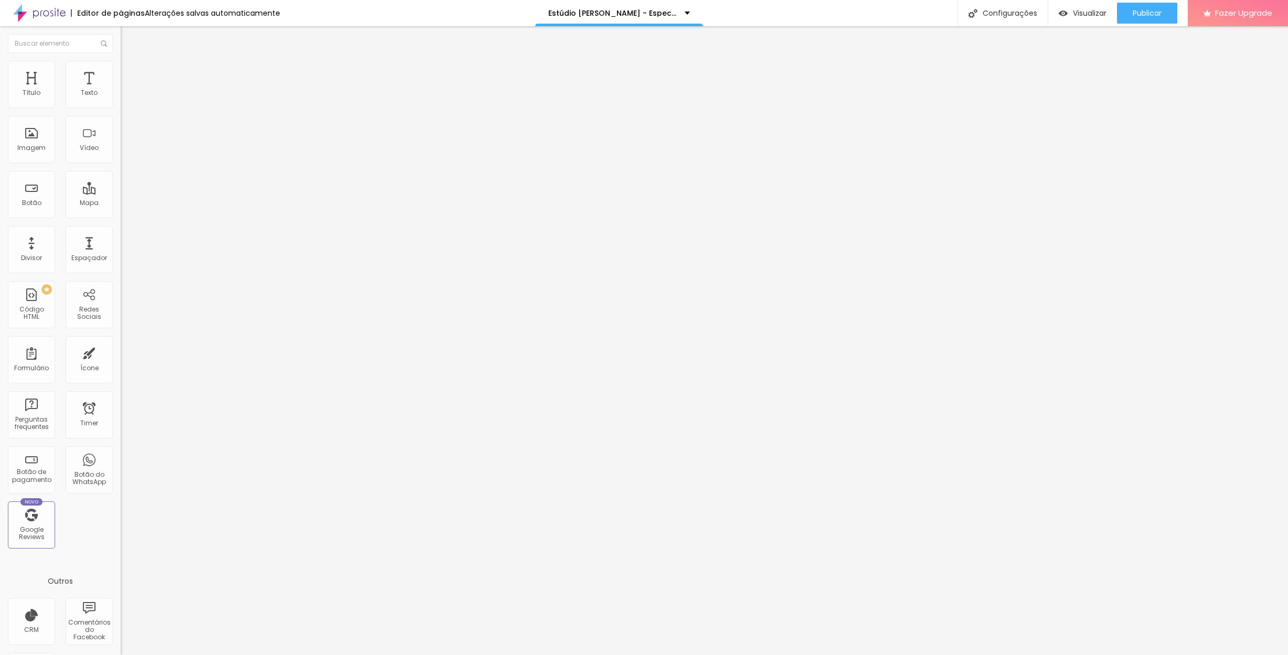
type input "482"
type input "476"
type input "471"
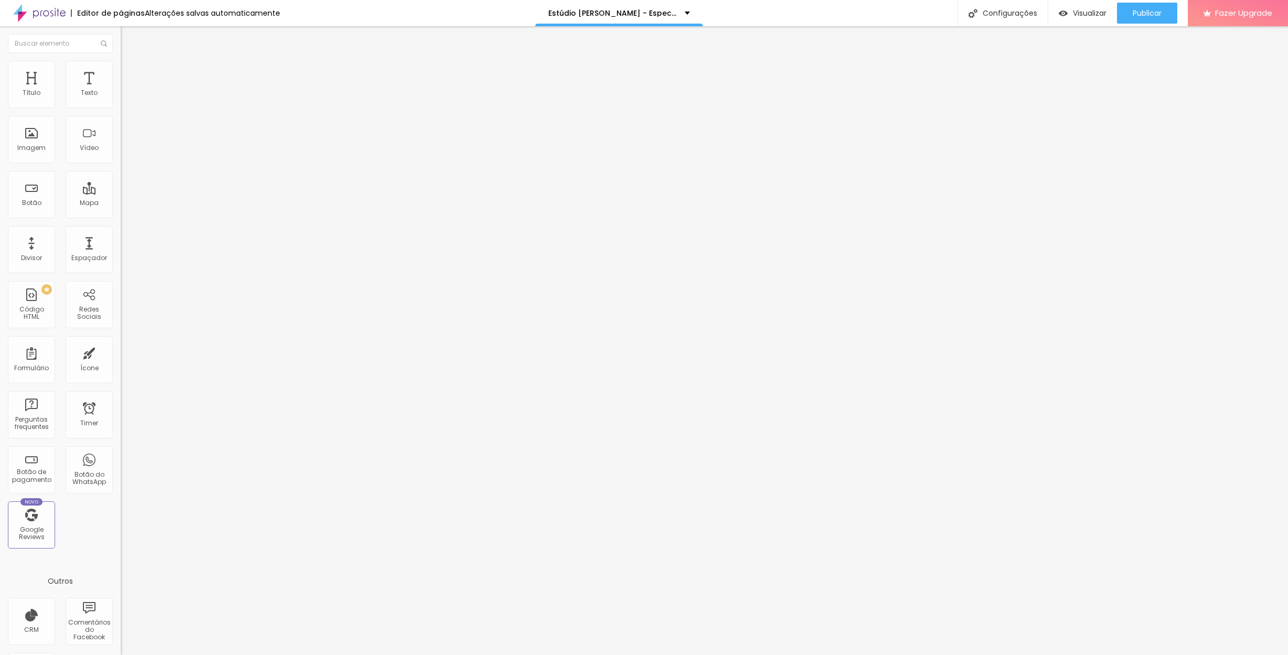
type input "471"
type input "466"
type input "461"
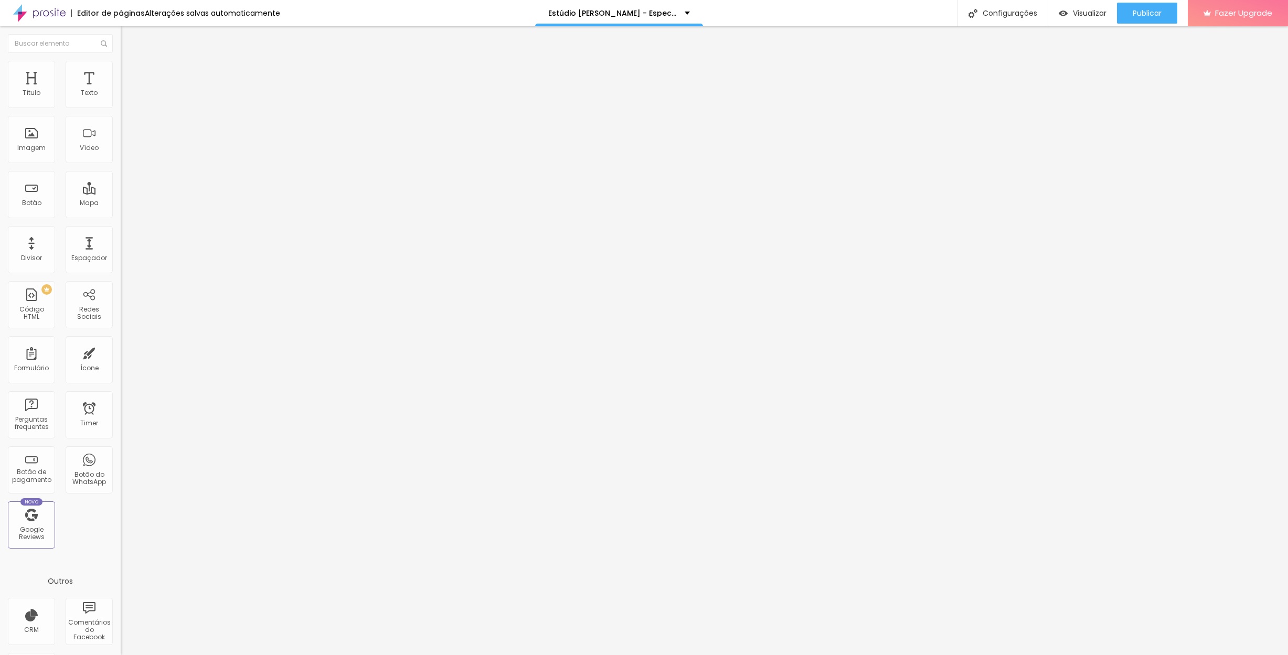
type input "455"
type input "445"
type input "439"
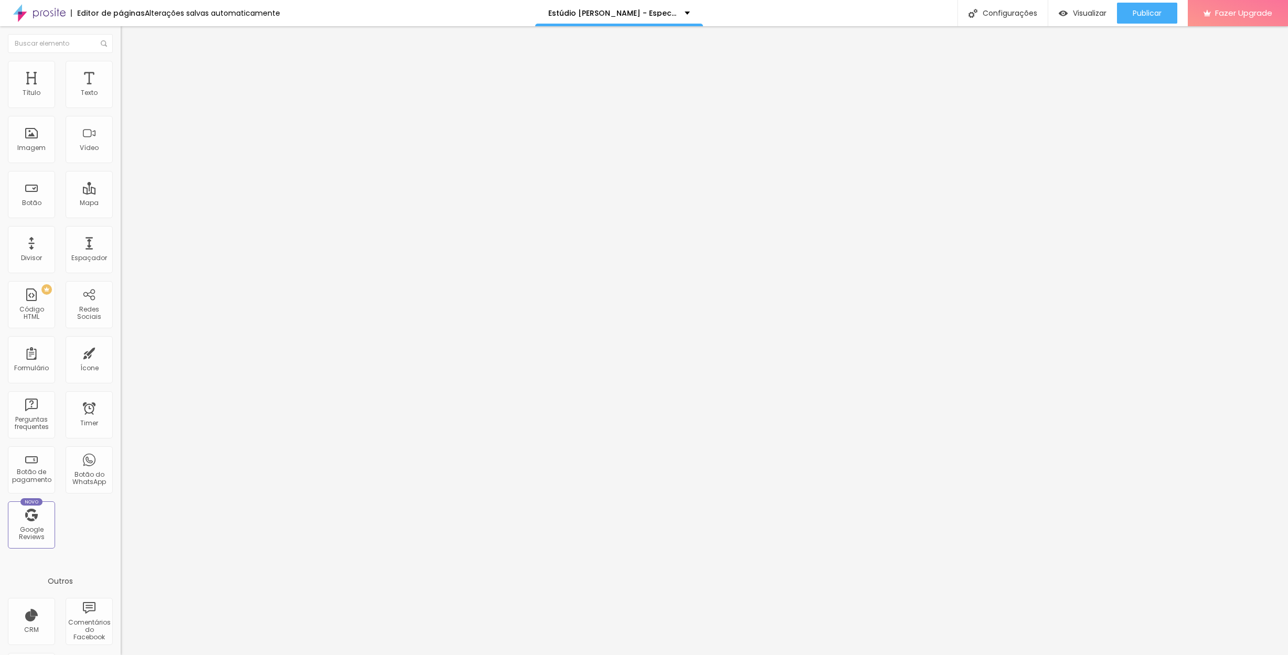
type input "439"
type input "434"
type input "429"
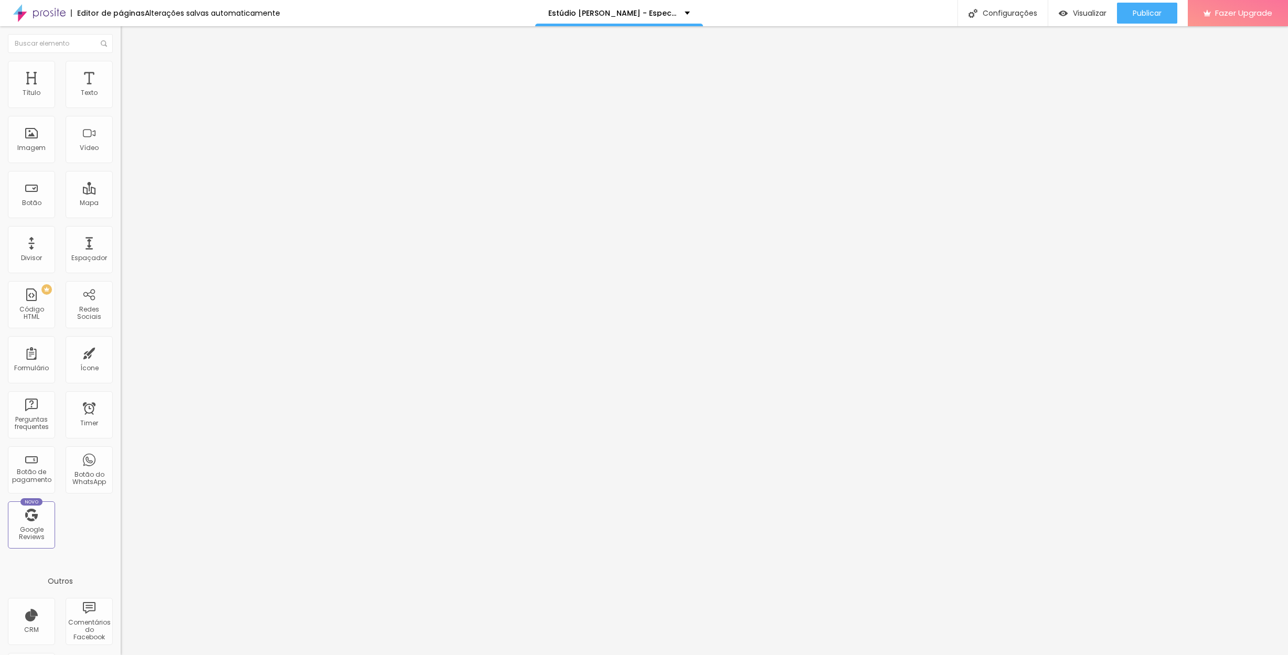
type input "424"
type input "418"
type input "413"
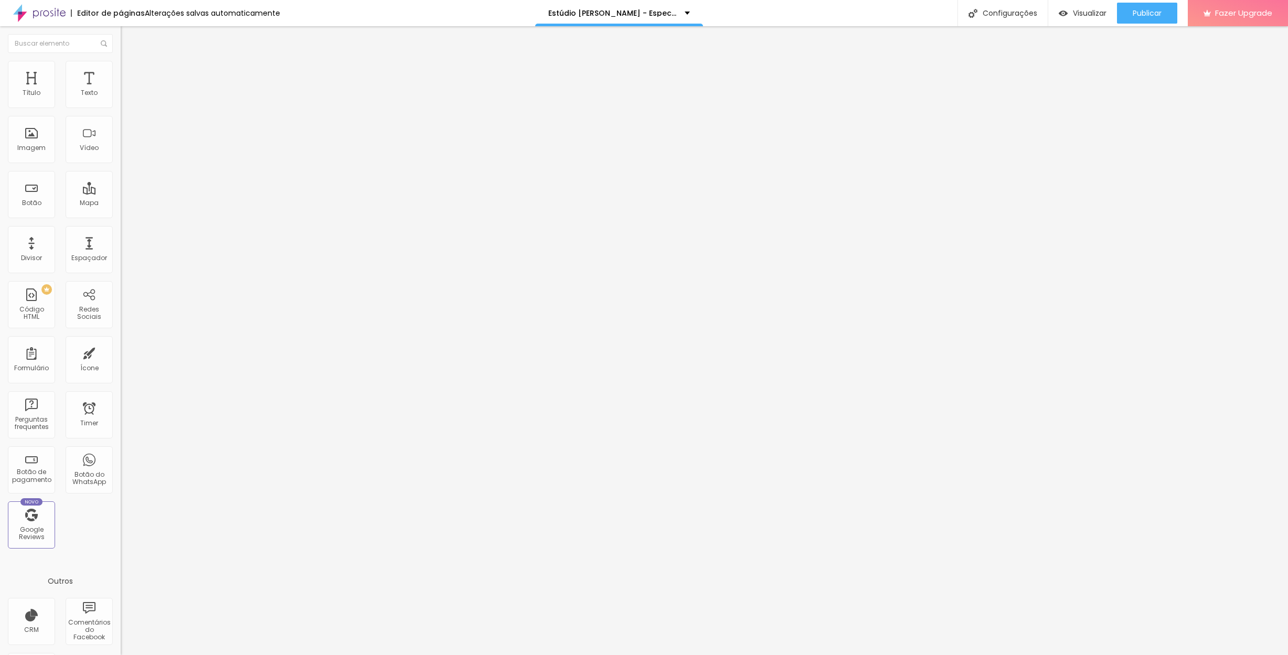
type input "413"
type input "408"
type input "403"
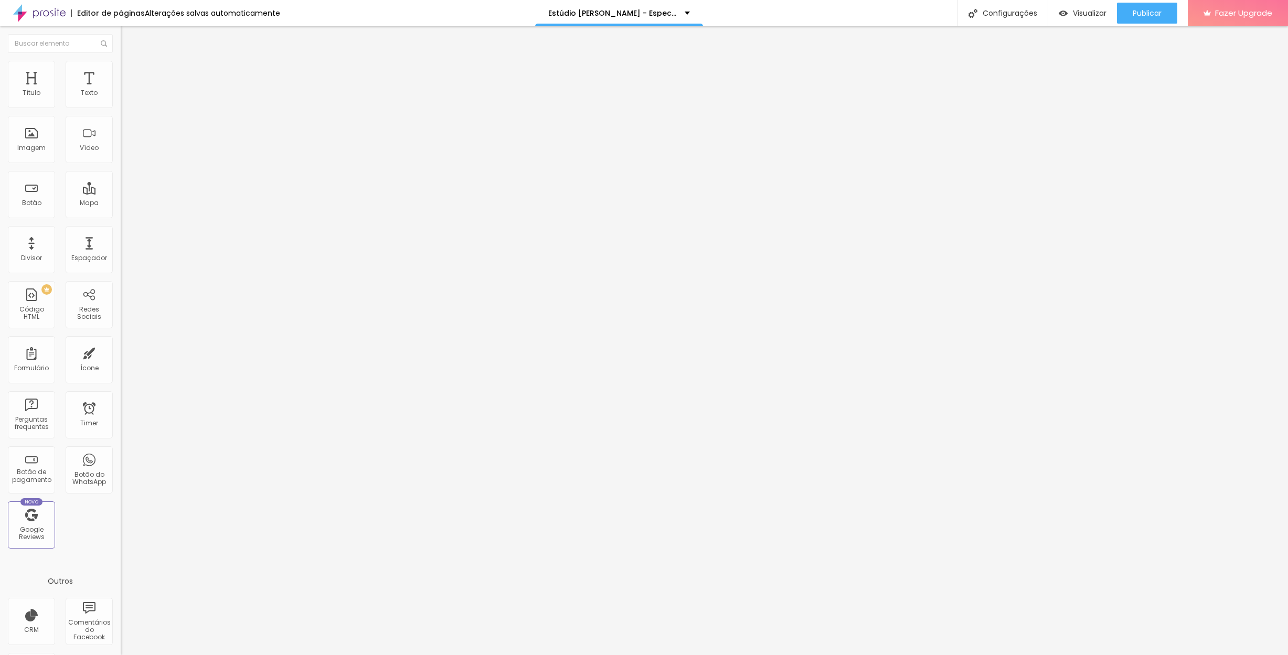
type input "397"
type input "403"
type input "408"
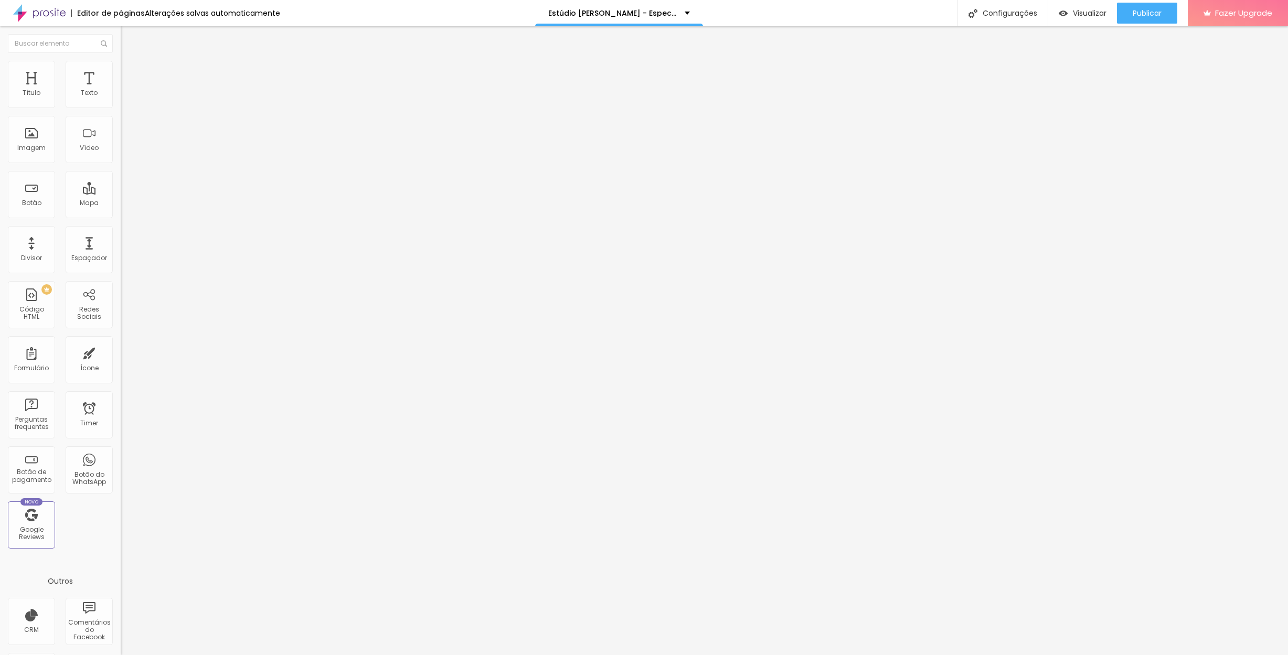
type input "408"
type input "413"
type input "418"
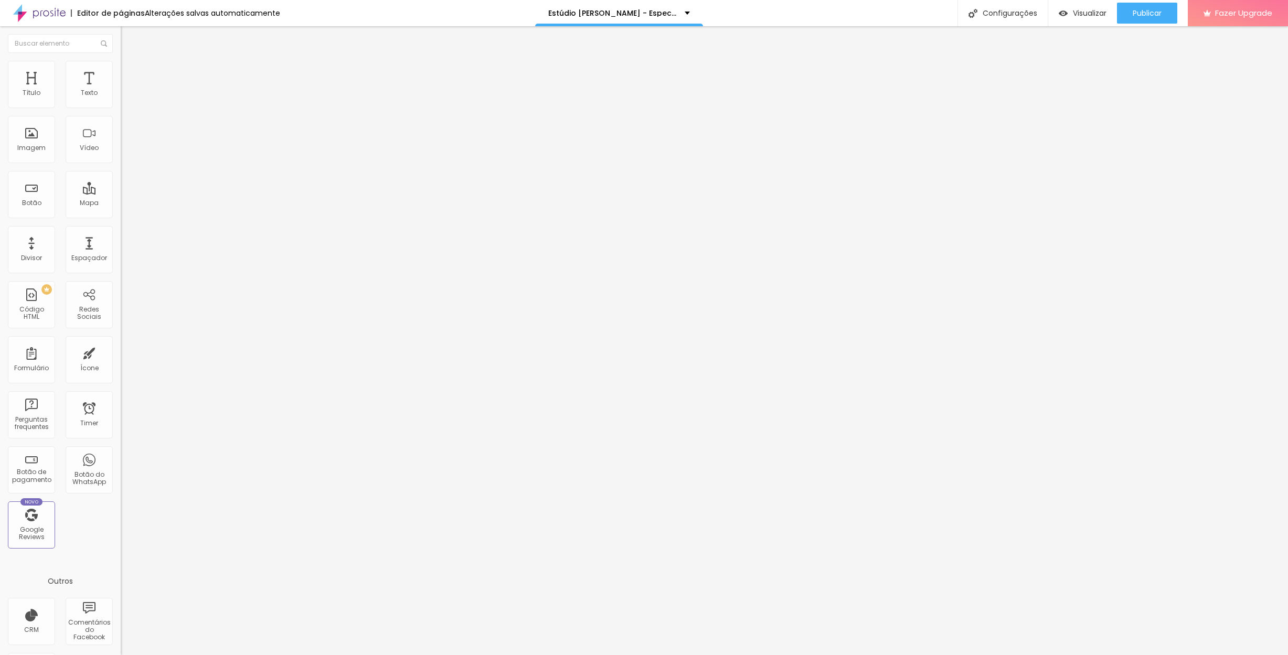
type input "424"
drag, startPoint x: 40, startPoint y: 126, endPoint x: 70, endPoint y: 127, distance: 29.4
click at [121, 352] on input "range" at bounding box center [155, 356] width 68 height 8
drag, startPoint x: 27, startPoint y: 103, endPoint x: 37, endPoint y: 106, distance: 10.5
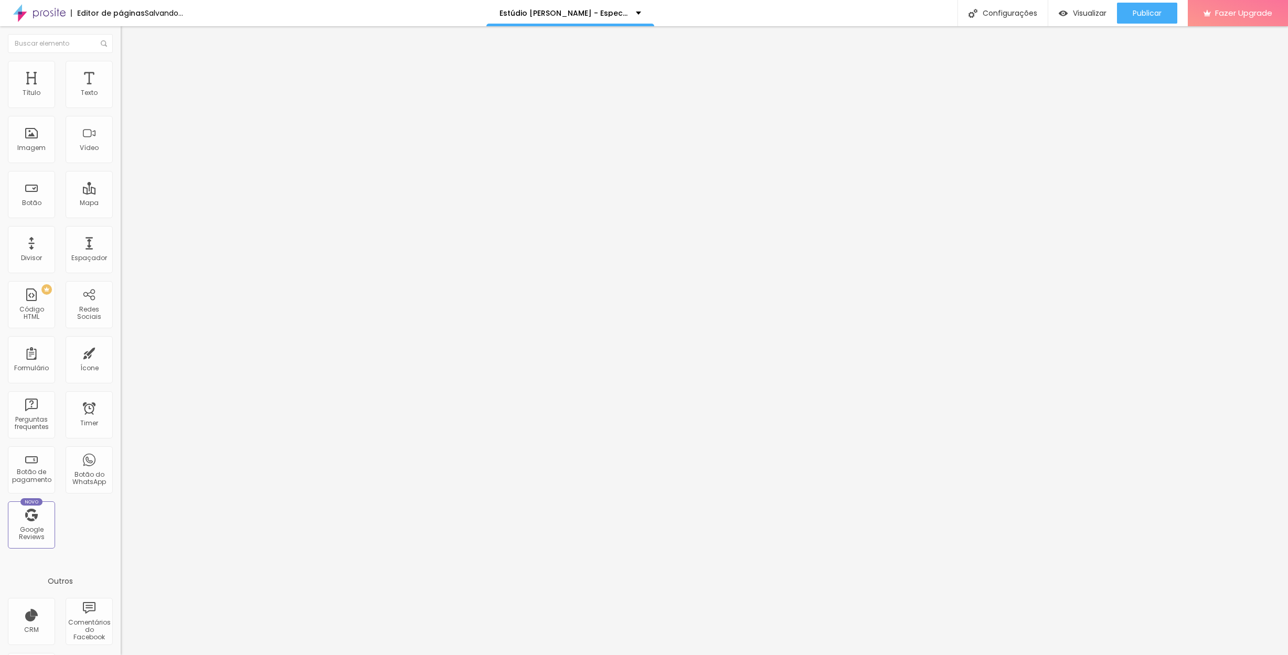
click at [121, 204] on input "range" at bounding box center [155, 208] width 68 height 8
click at [121, 66] on img at bounding box center [125, 65] width 9 height 9
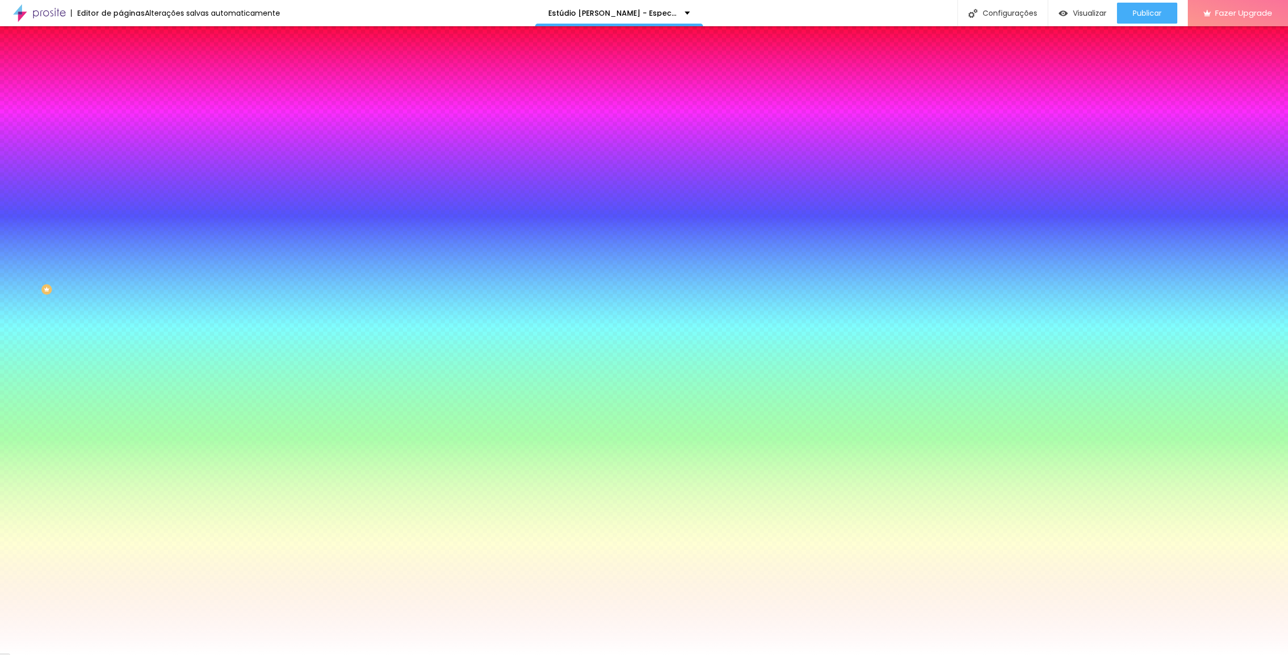
click at [121, 109] on span "Nenhum" at bounding box center [134, 104] width 27 height 9
click at [129, 39] on img "button" at bounding box center [133, 38] width 8 height 8
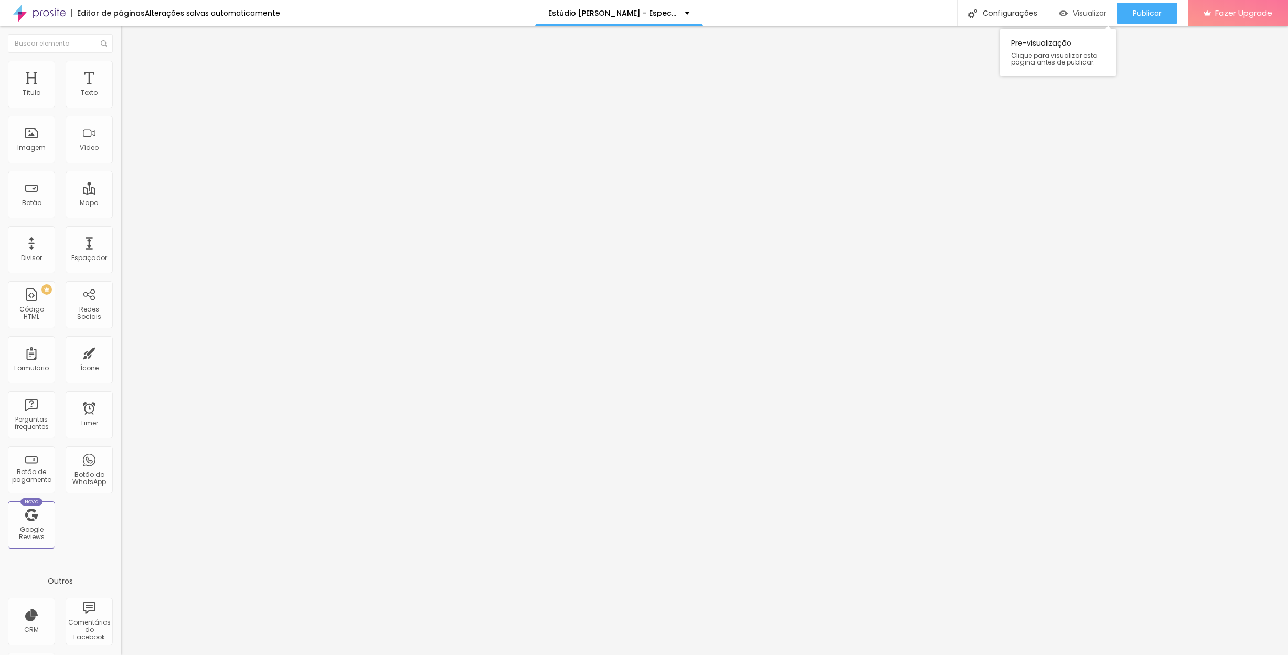
click at [1085, 13] on span "Visualizar" at bounding box center [1090, 13] width 34 height 8
click at [121, 61] on img at bounding box center [125, 65] width 9 height 9
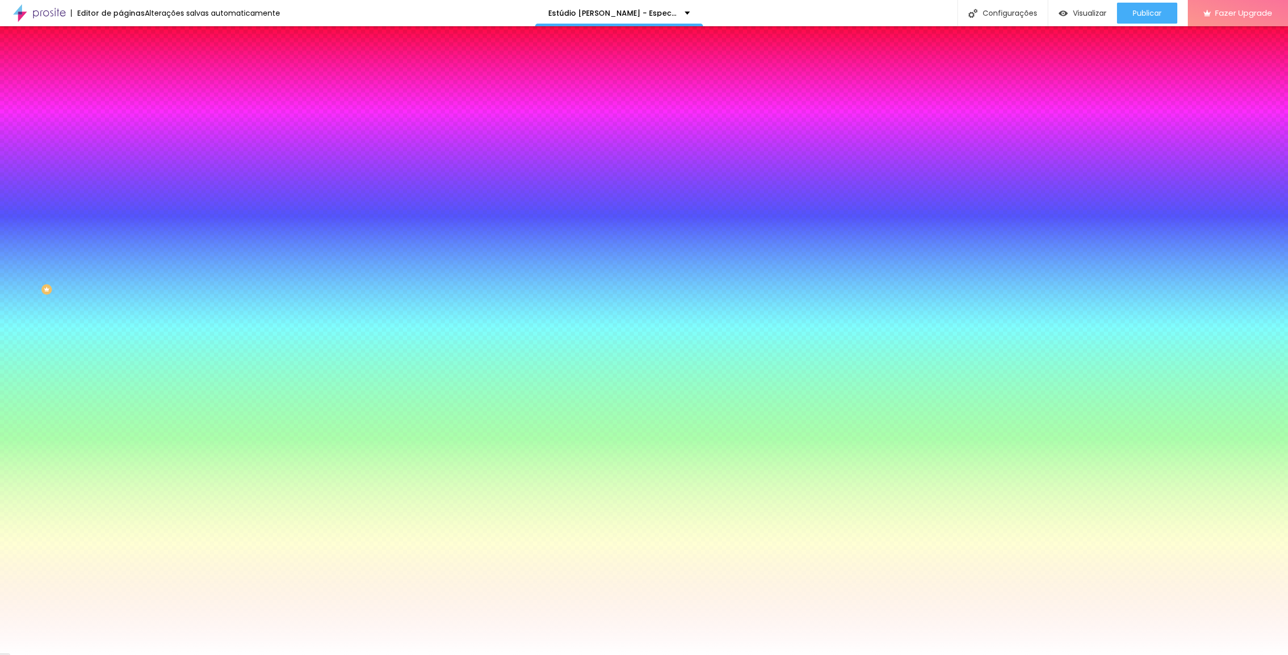
click at [130, 74] on span "Avançado" at bounding box center [147, 78] width 35 height 9
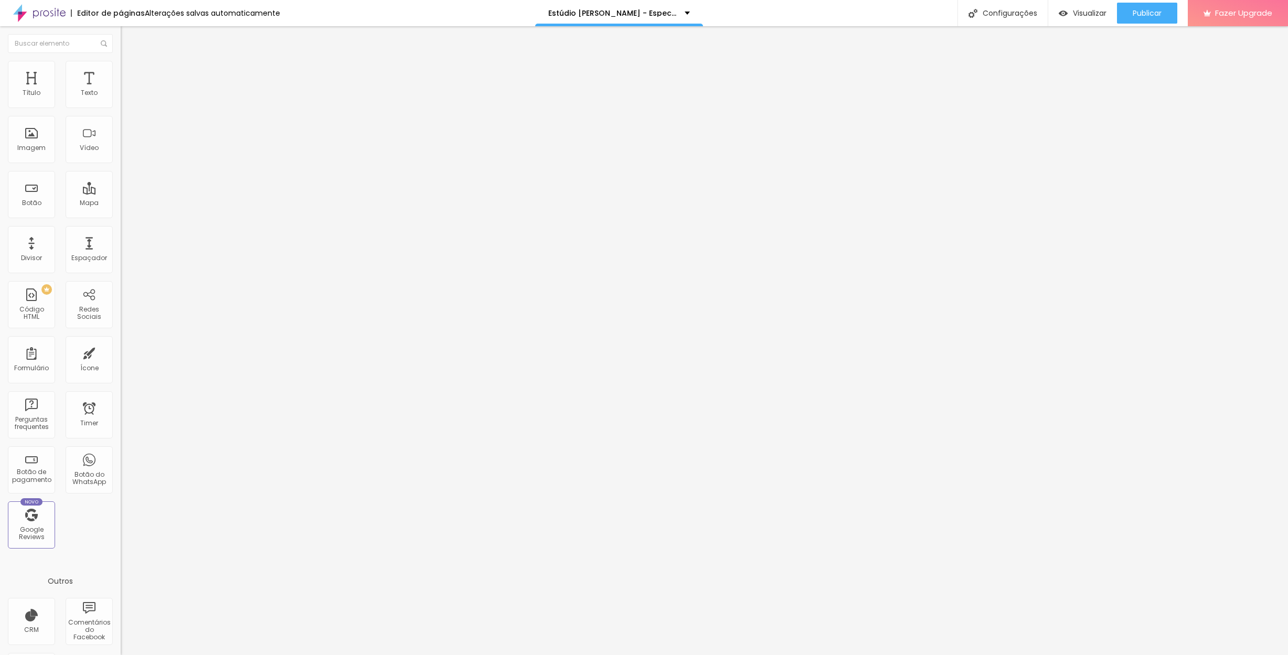
drag, startPoint x: 71, startPoint y: 126, endPoint x: 96, endPoint y: 129, distance: 25.3
click at [121, 230] on div "500 px Espaçamento vertical" at bounding box center [181, 304] width 121 height 148
click at [129, 34] on img "button" at bounding box center [133, 38] width 8 height 8
click at [130, 90] on span "Titulo 1" at bounding box center [147, 83] width 34 height 15
click at [121, 63] on img at bounding box center [125, 65] width 9 height 9
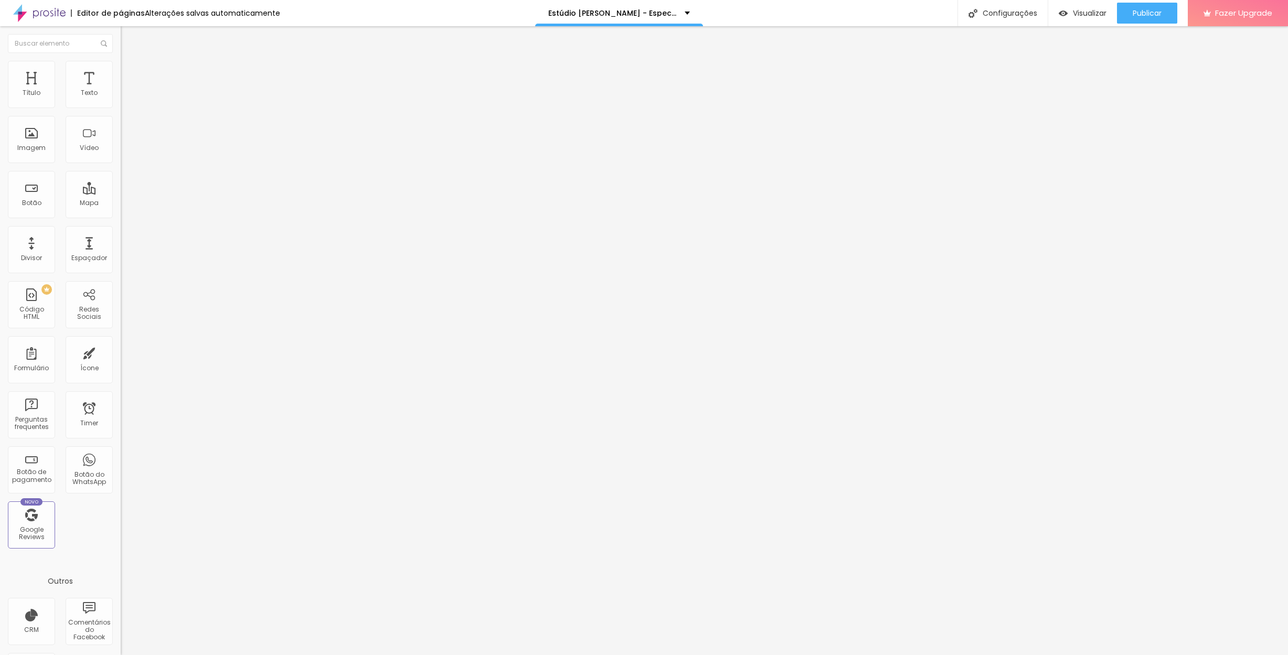
scroll to position [1, 0]
drag, startPoint x: 30, startPoint y: 126, endPoint x: 130, endPoint y: 126, distance: 99.7
click at [130, 126] on div "Título Texto Imagem Vídeo Botão Mapa Divisor Espaçador PREMIUM Código HTML Rede…" at bounding box center [644, 340] width 1288 height 629
click at [121, 61] on li "Estilo" at bounding box center [181, 55] width 121 height 10
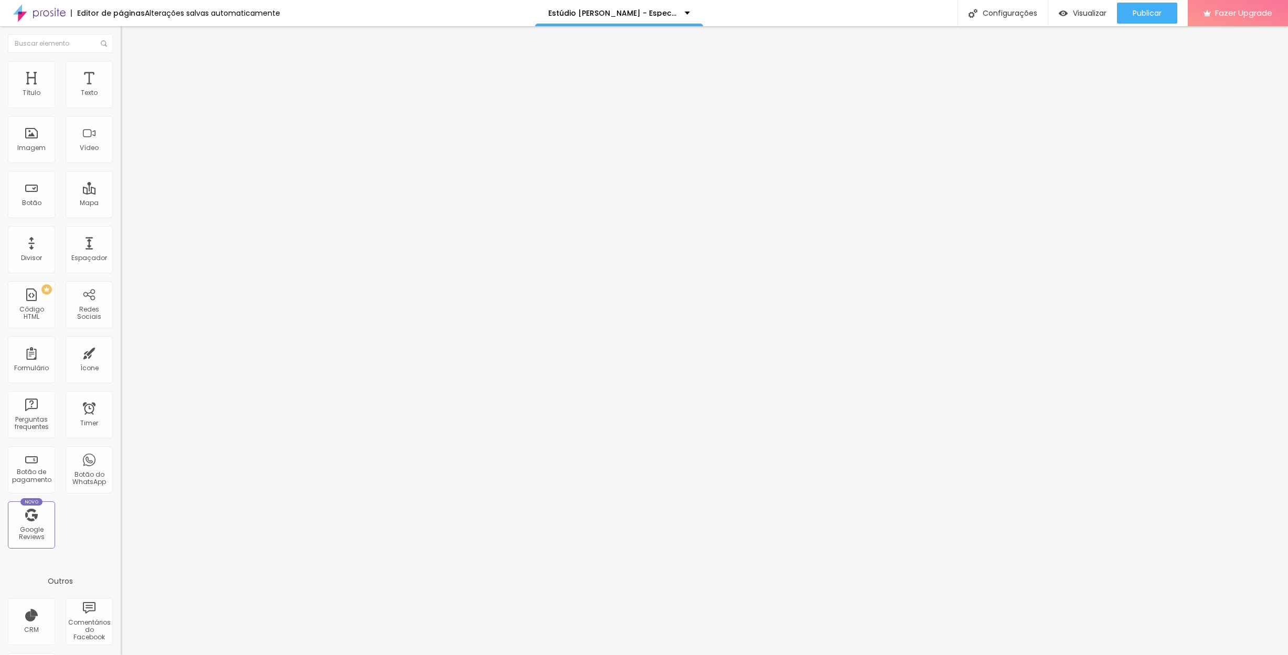
click at [121, 99] on span "Titulo 2" at bounding box center [138, 92] width 34 height 13
click at [121, 109] on span "Titulo 3" at bounding box center [135, 103] width 29 height 12
click at [121, 90] on span "Titulo 1" at bounding box center [138, 83] width 34 height 15
click at [130, 90] on span "Titulo 1" at bounding box center [147, 83] width 34 height 15
click at [125, 141] on icon "button" at bounding box center [128, 137] width 7 height 7
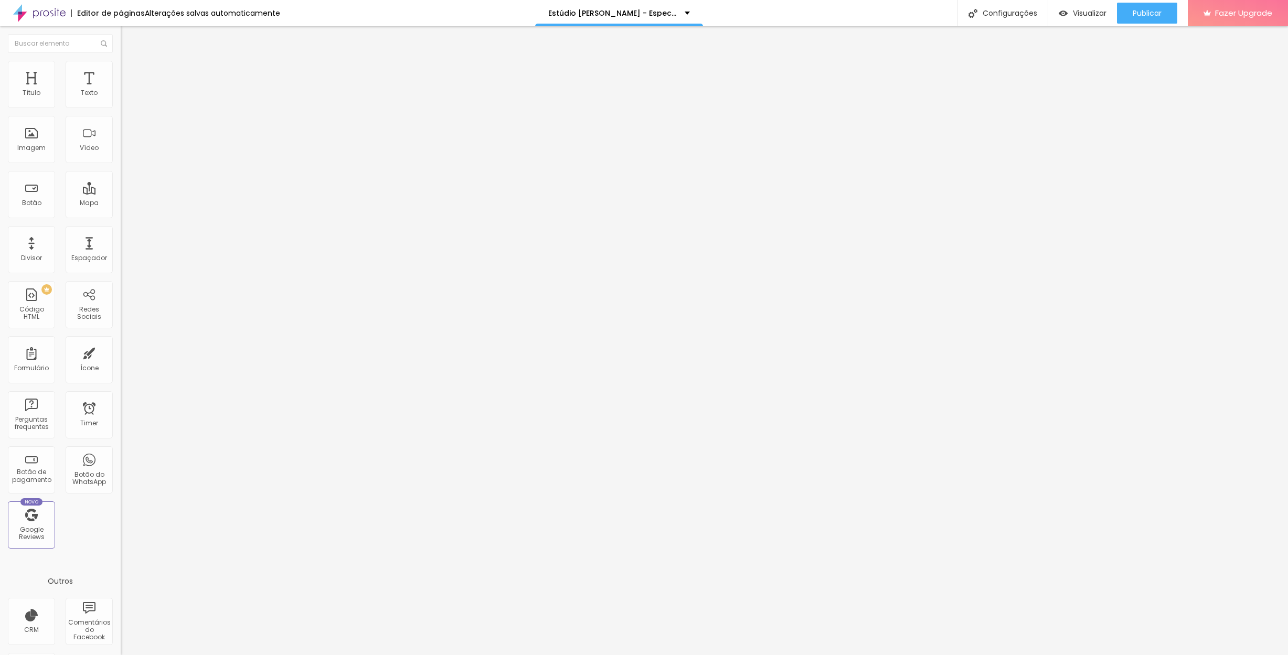
click at [129, 38] on img "button" at bounding box center [133, 38] width 8 height 8
click at [129, 41] on img "button" at bounding box center [133, 38] width 8 height 8
click at [1069, 13] on div "Visualizar" at bounding box center [1083, 13] width 48 height 9
click at [61, 11] on img at bounding box center [39, 13] width 52 height 26
